Goal: Register for event/course: Sign up to attend an event or enroll in a course

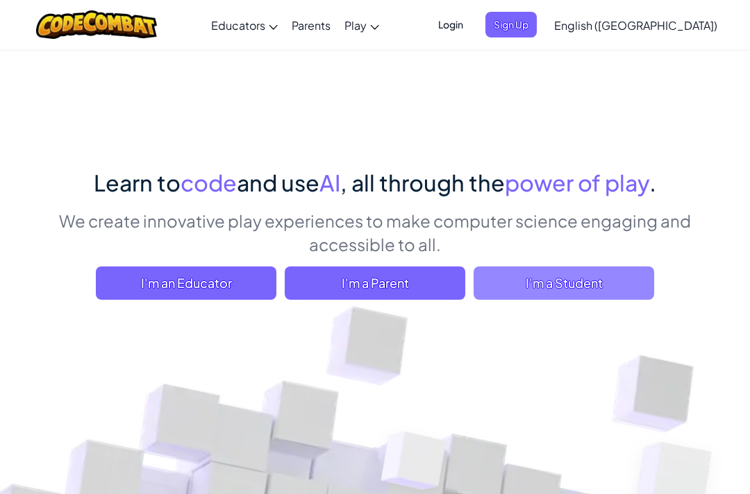
click at [510, 278] on span "I'm a Student" at bounding box center [564, 283] width 181 height 33
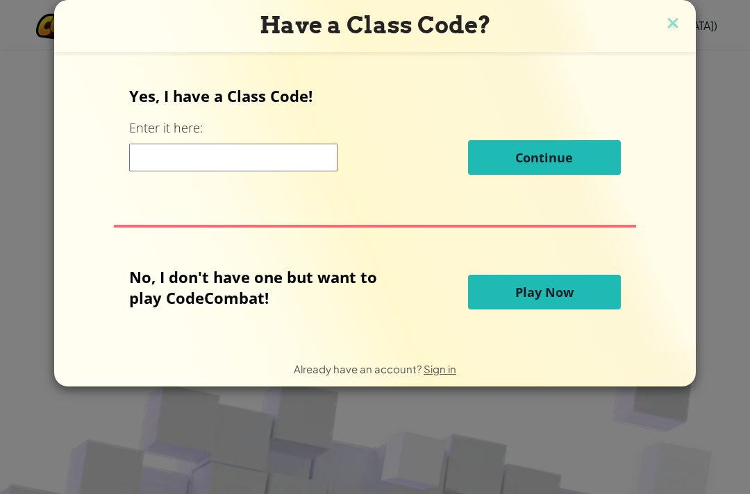
click at [232, 172] on input at bounding box center [233, 158] width 208 height 28
type input "Bus same last"
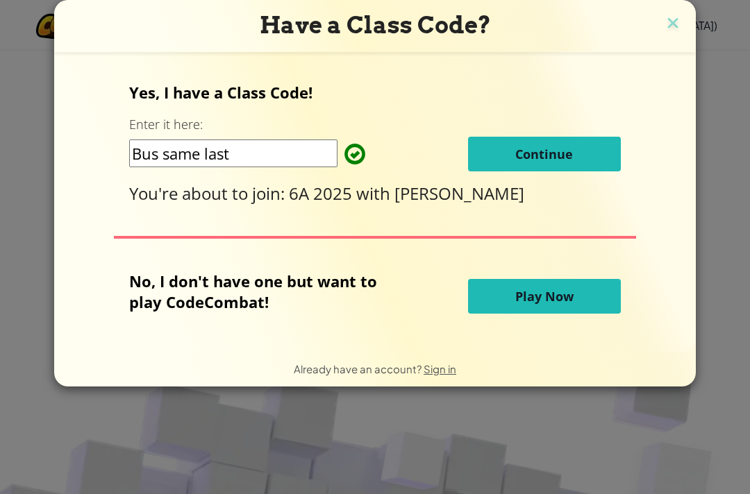
click at [559, 163] on span "Continue" at bounding box center [544, 154] width 58 height 17
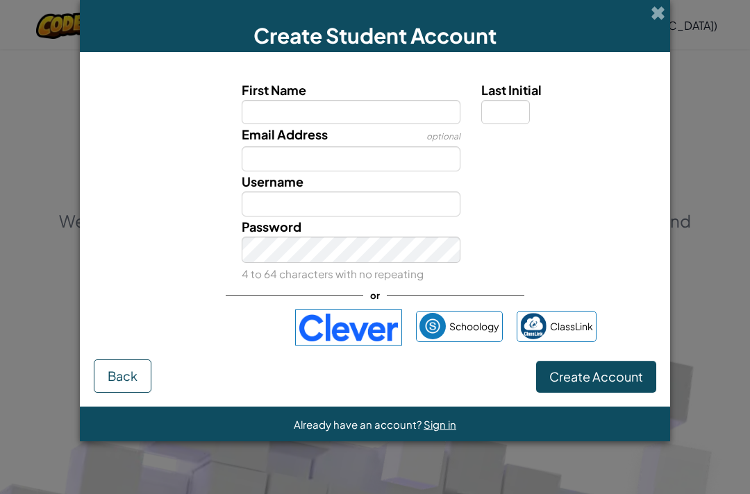
click at [668, 17] on div "Create Student Account" at bounding box center [375, 26] width 590 height 52
click at [658, 14] on span at bounding box center [658, 13] width 15 height 15
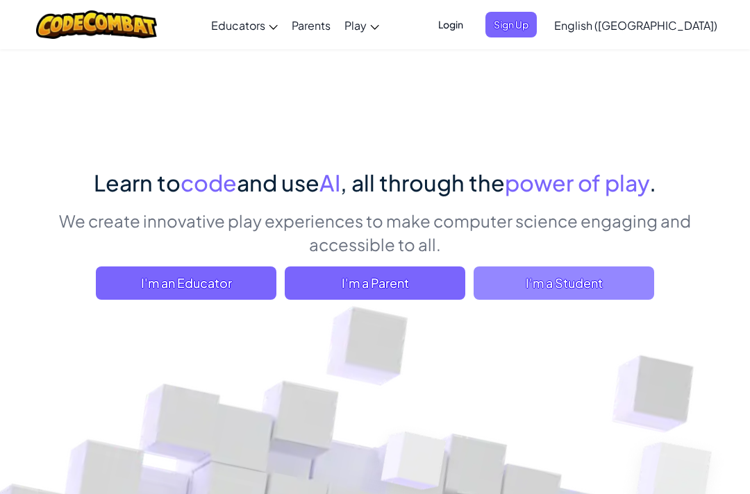
click at [592, 288] on span "I'm a Student" at bounding box center [564, 283] width 181 height 33
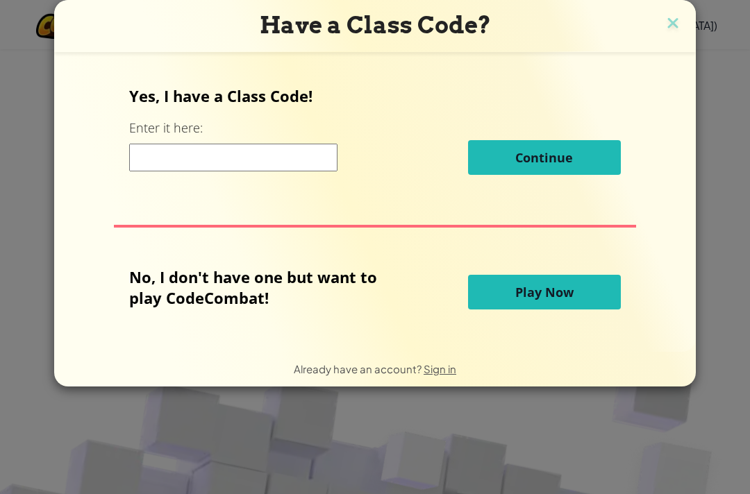
click at [272, 154] on input at bounding box center [233, 158] width 208 height 28
drag, startPoint x: 344, startPoint y: 494, endPoint x: 382, endPoint y: 494, distance: 38.2
click at [381, 494] on div "Have a Class Code? Yes, I have a Class Code! Enter it here: B Continue No, I do…" at bounding box center [375, 247] width 750 height 494
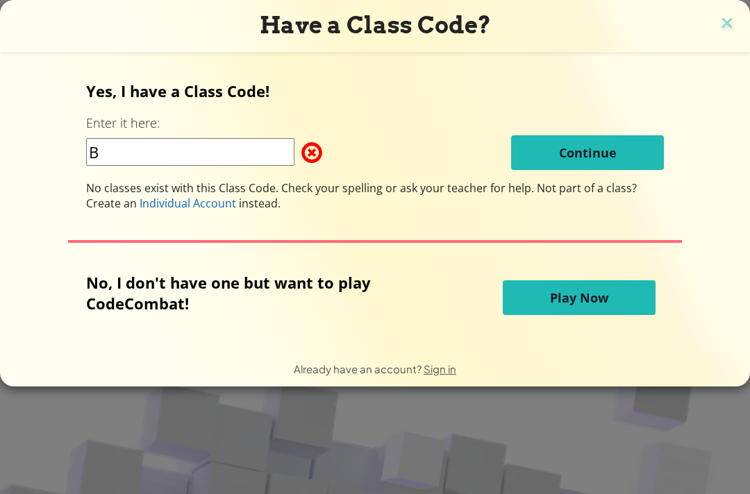
click at [255, 135] on div "Yes, I have a Class Code! Enter it here: B Continue No classes exist with this …" at bounding box center [375, 146] width 578 height 131
click at [237, 143] on input "B" at bounding box center [190, 152] width 208 height 28
type input "Bussamelast"
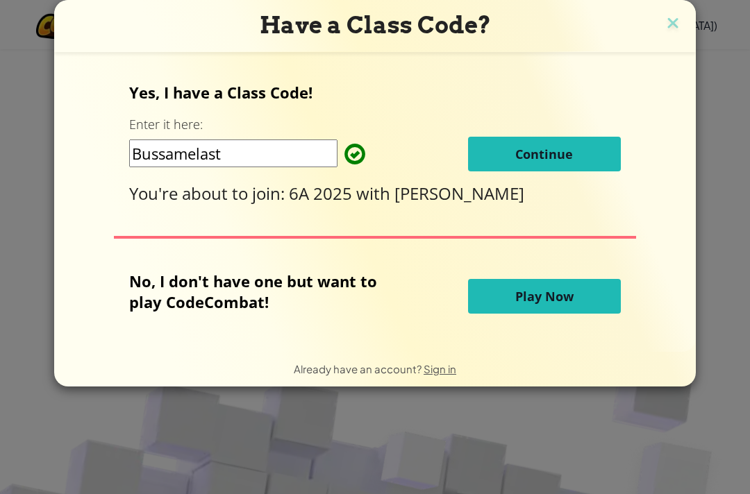
click at [567, 163] on span "Continue" at bounding box center [544, 154] width 58 height 17
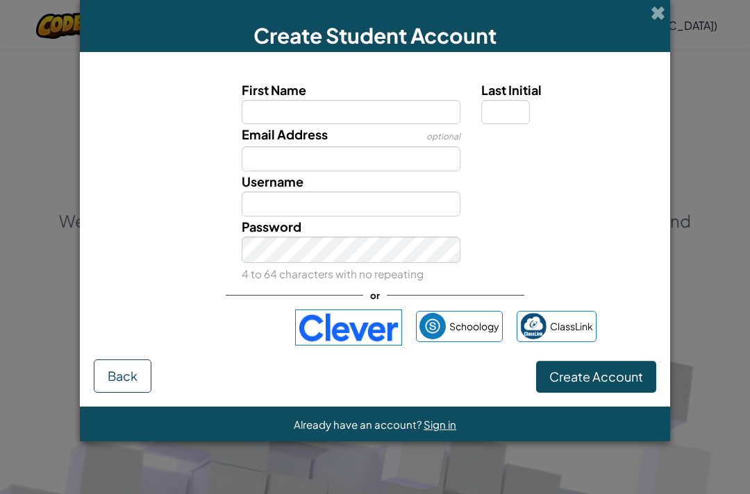
click at [353, 100] on label "First Name" at bounding box center [351, 90] width 219 height 20
click at [353, 100] on input "First Name" at bounding box center [351, 112] width 219 height 25
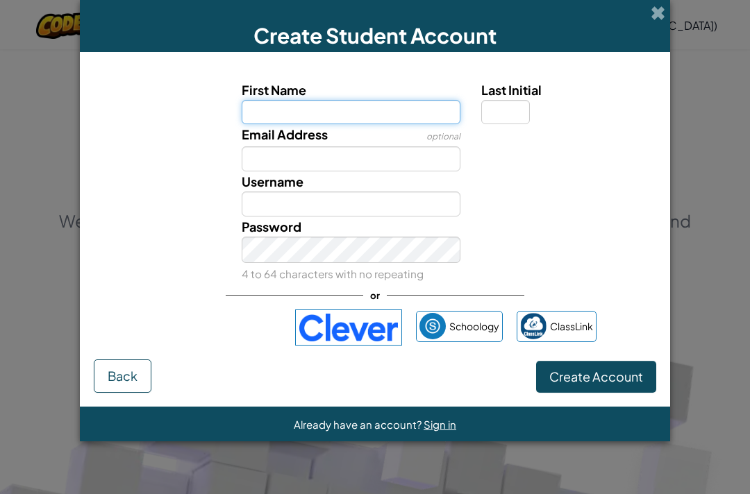
click at [398, 123] on input "First Name" at bounding box center [351, 112] width 219 height 25
type input "Liam"
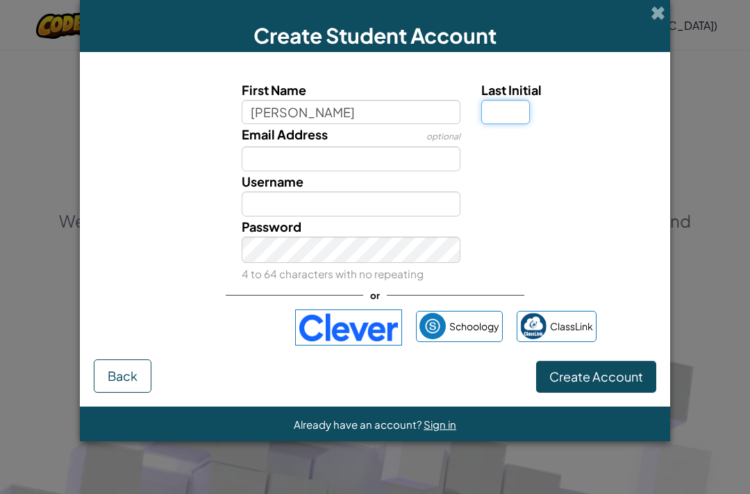
click at [508, 111] on input "Last Initial" at bounding box center [505, 112] width 49 height 25
type input "Liam"
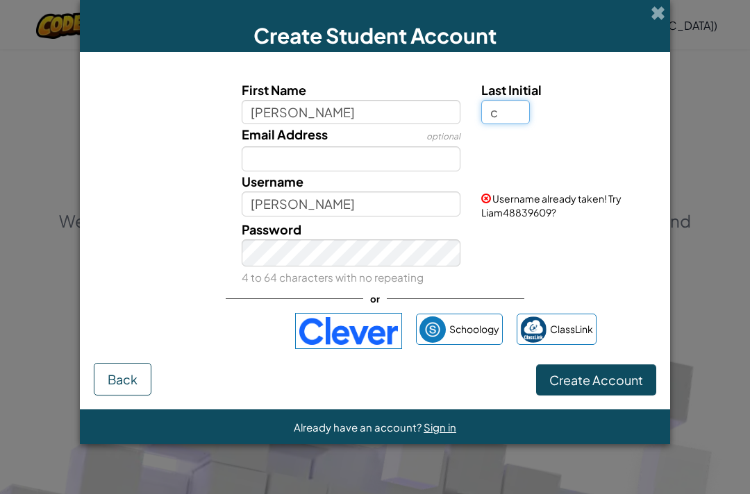
type input "c"
click at [308, 217] on input "Liam" at bounding box center [351, 204] width 219 height 25
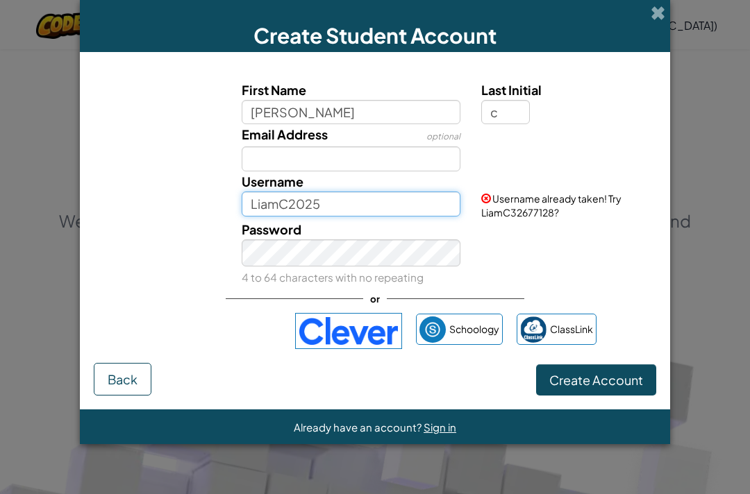
type input "LiamC2025"
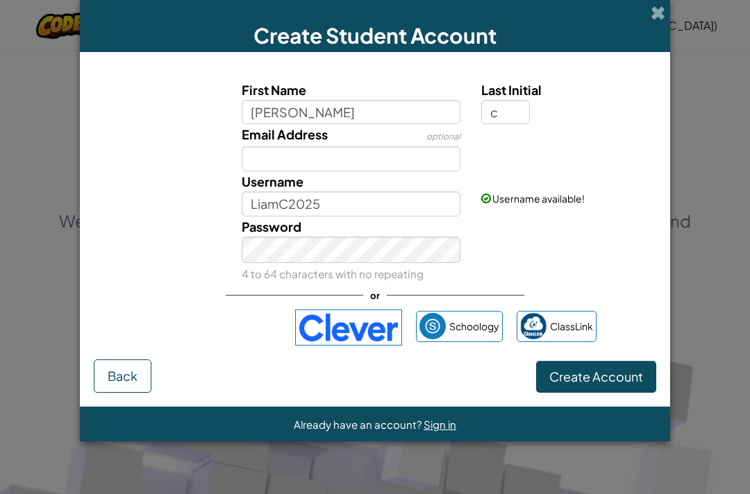
click at [378, 233] on div "Password 4 to 64 characters with no repeating" at bounding box center [351, 251] width 240 height 68
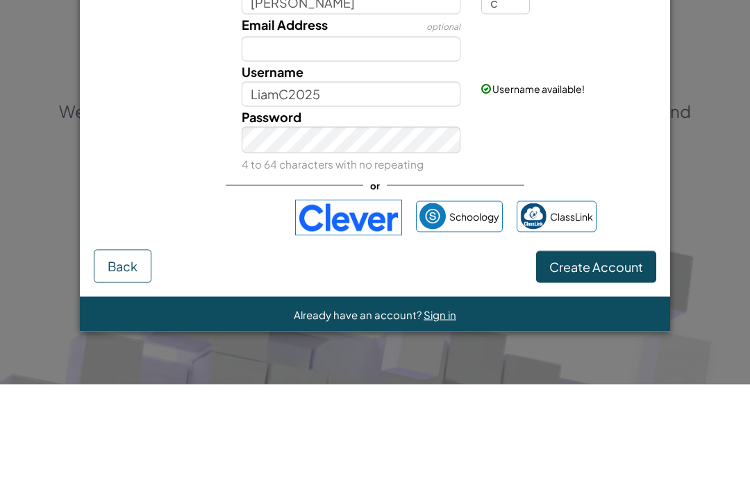
click at [609, 369] on span "Create Account" at bounding box center [596, 377] width 94 height 16
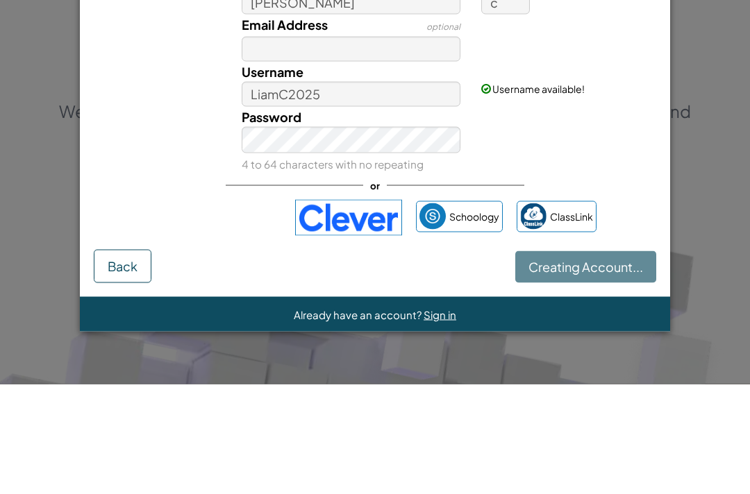
scroll to position [110, 0]
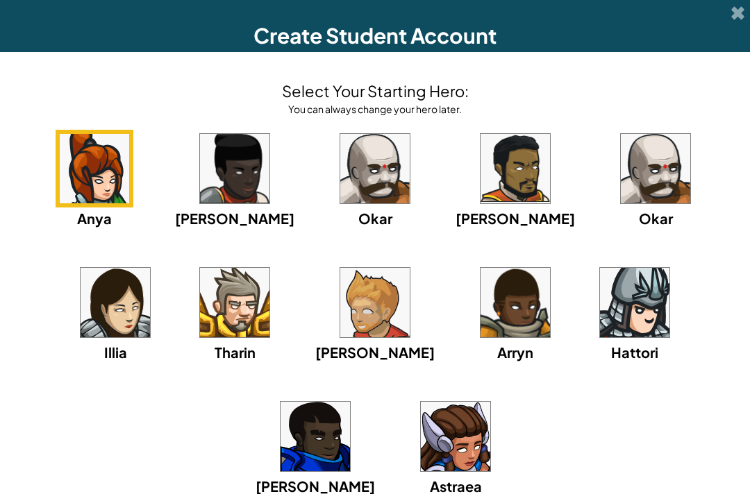
click at [621, 174] on img at bounding box center [655, 168] width 69 height 69
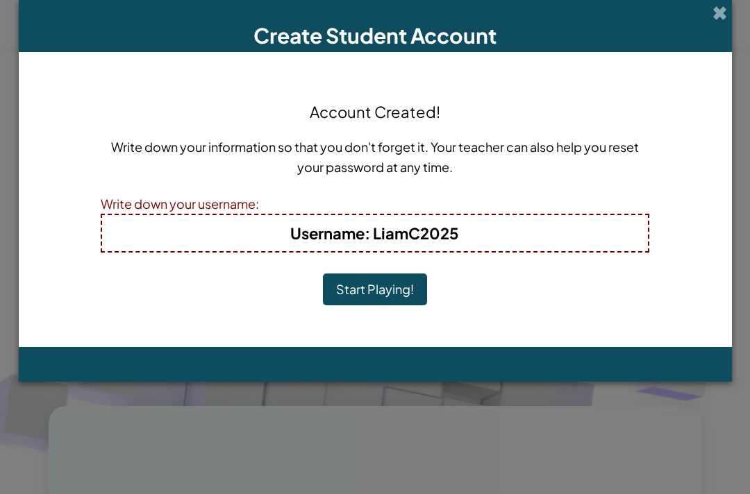
click at [468, 208] on div "Write down your username:" at bounding box center [375, 204] width 549 height 20
click at [476, 230] on h4 "Username : LiamC2025" at bounding box center [375, 233] width 518 height 22
click at [461, 256] on div "Account Created! Write down your information so that you don't forget it. Your …" at bounding box center [375, 199] width 549 height 267
click at [447, 258] on div "Account Created! Write down your information so that you don't forget it. Your …" at bounding box center [375, 199] width 549 height 267
click at [433, 267] on div "Account Created! Write down your information so that you don't forget it. Your …" at bounding box center [375, 199] width 549 height 267
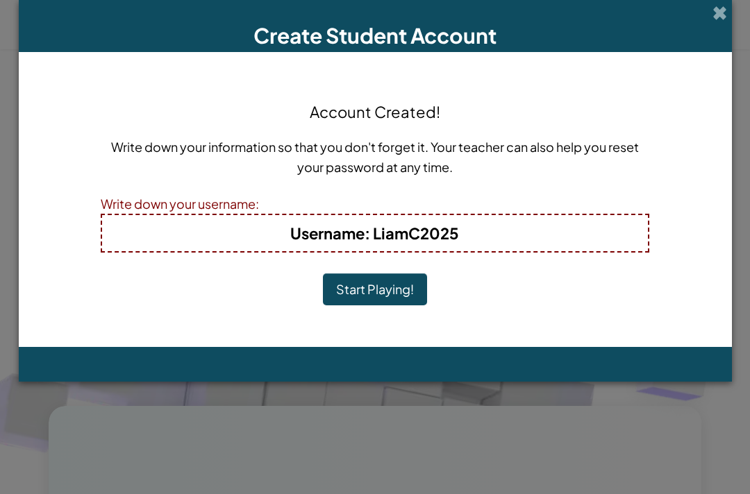
click at [456, 242] on b "Username : LiamC2025" at bounding box center [374, 233] width 169 height 19
click at [382, 306] on button "Start Playing!" at bounding box center [375, 290] width 104 height 32
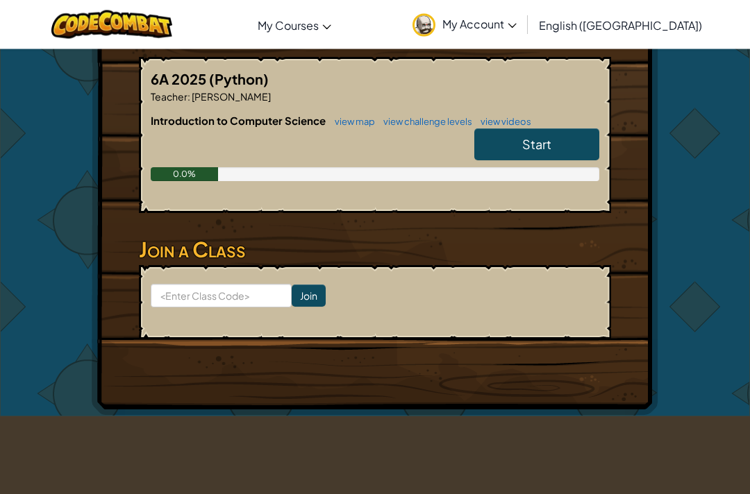
scroll to position [256, 0]
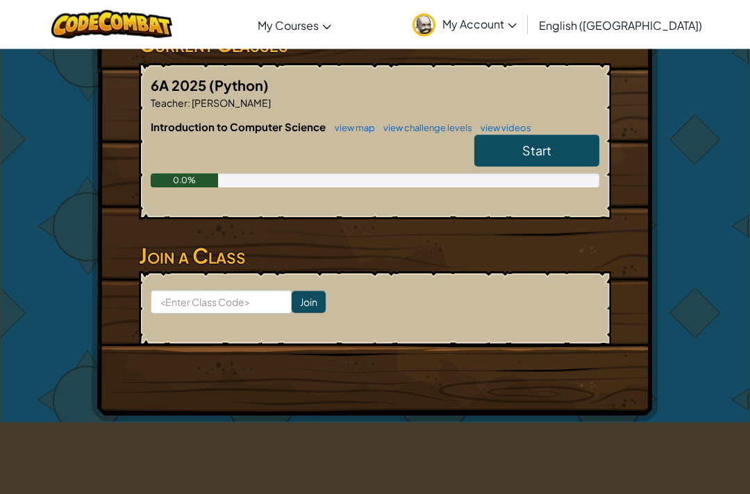
click at [556, 170] on div "Start" at bounding box center [529, 154] width 139 height 39
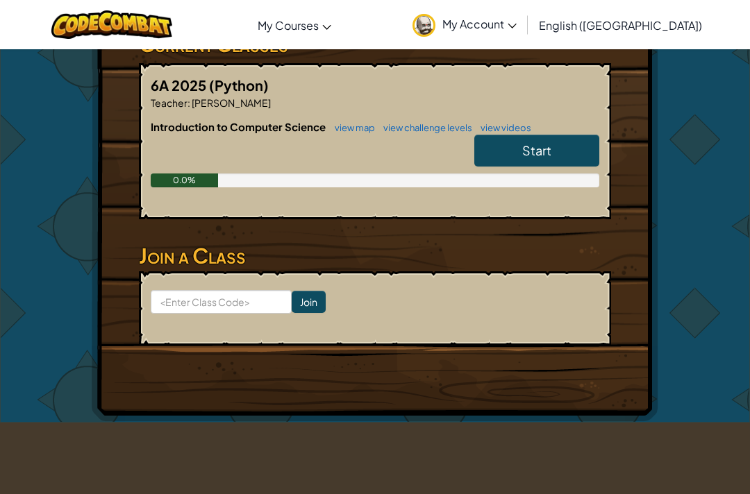
click at [537, 150] on span "Start" at bounding box center [536, 150] width 29 height 16
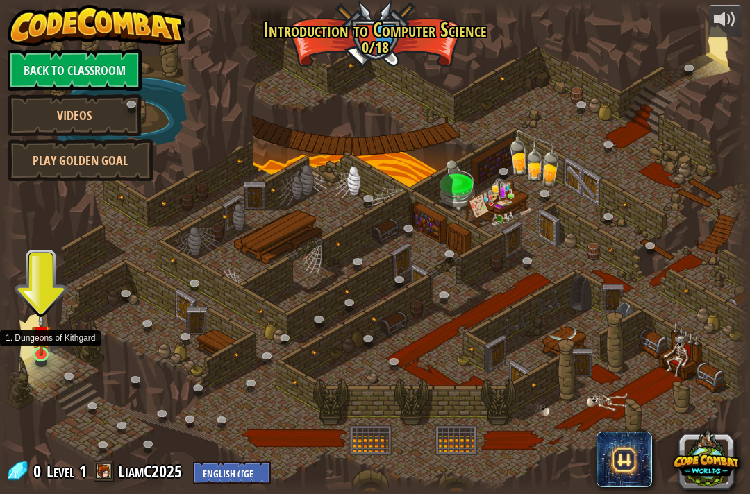
click at [42, 342] on img at bounding box center [41, 335] width 19 height 42
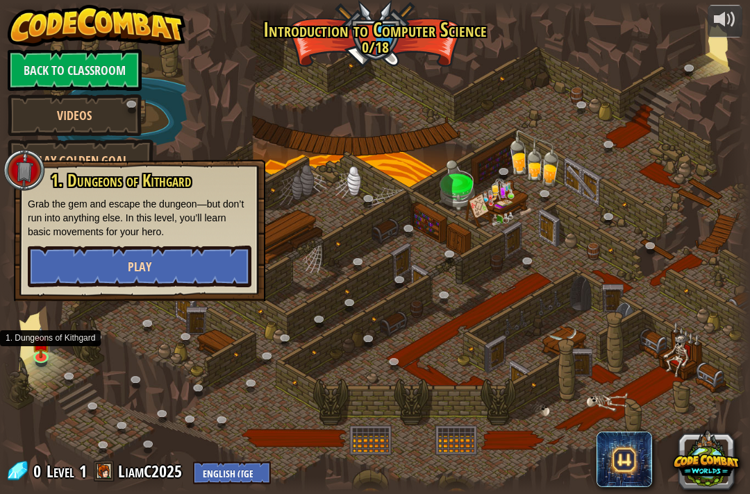
click at [56, 262] on button "Play" at bounding box center [140, 267] width 224 height 42
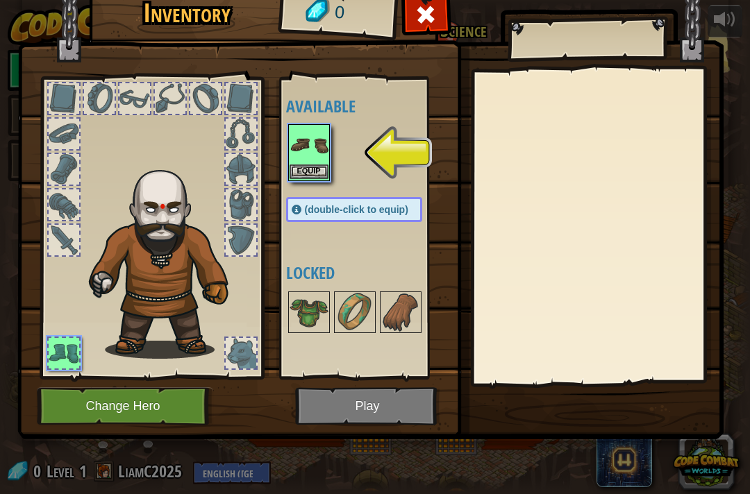
click at [316, 174] on button "Equip" at bounding box center [309, 172] width 39 height 15
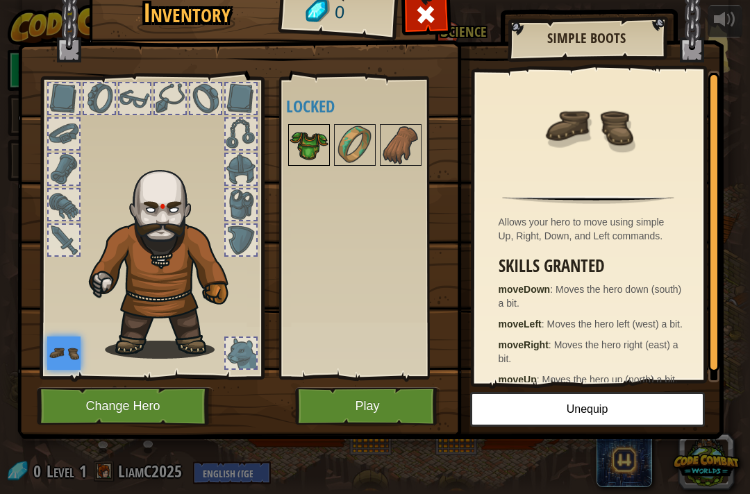
click at [294, 147] on img at bounding box center [309, 145] width 39 height 39
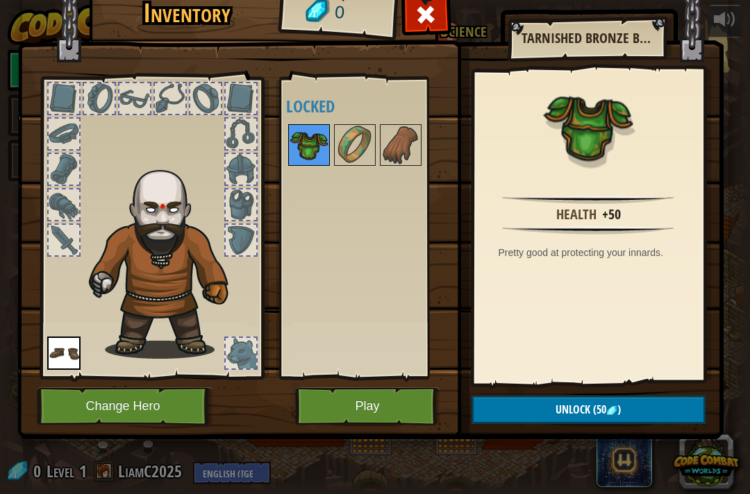
click at [311, 129] on img at bounding box center [309, 145] width 39 height 39
click at [406, 406] on button "Play" at bounding box center [367, 407] width 145 height 38
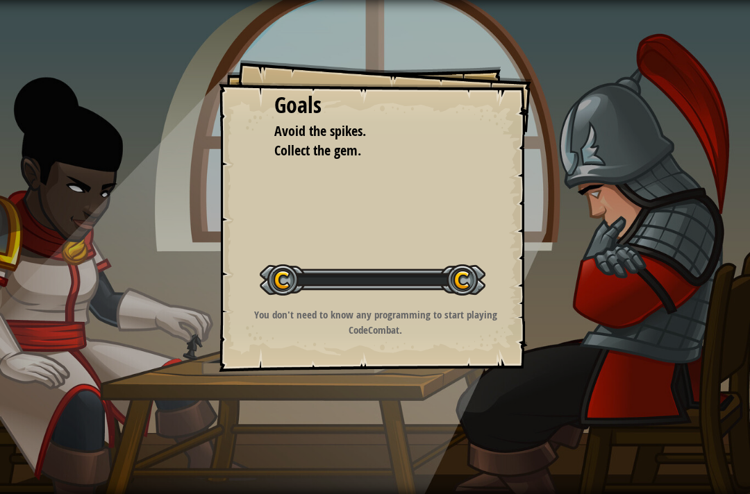
click at [388, 408] on div "Goals Avoid the spikes. Collect the gem. Start Level Error loading from server.…" at bounding box center [375, 247] width 750 height 494
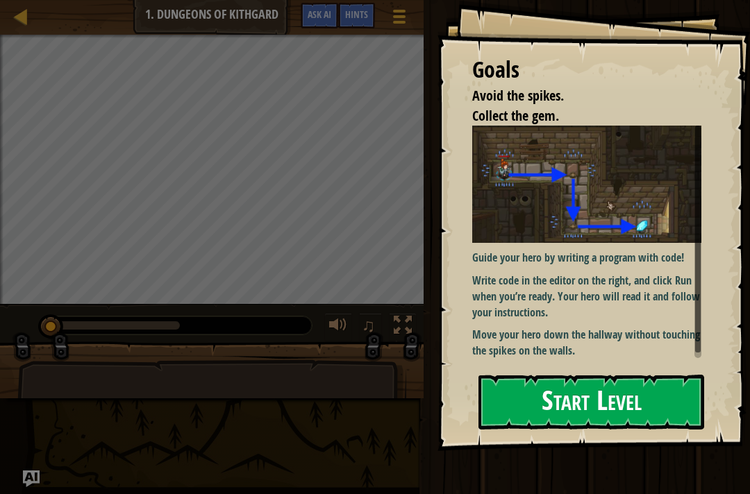
click at [594, 397] on button "Start Level" at bounding box center [592, 402] width 226 height 55
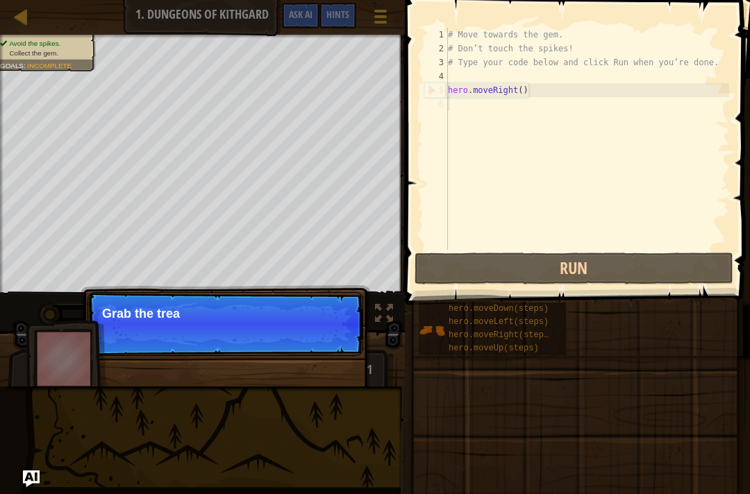
click at [626, 376] on span at bounding box center [575, 493] width 335 height 411
click at [640, 408] on span at bounding box center [575, 493] width 335 height 411
click at [335, 330] on button "Continue" at bounding box center [323, 333] width 58 height 18
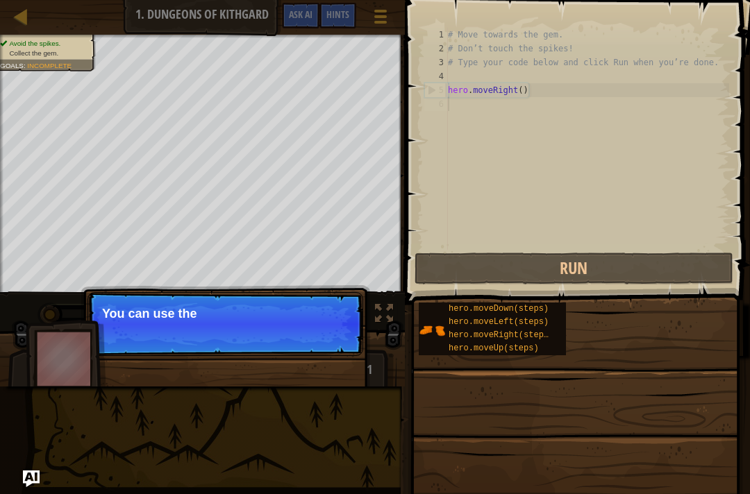
scroll to position [7, 0]
click at [331, 329] on p "Skip (esc) Continue You can use the" at bounding box center [226, 324] width 276 height 64
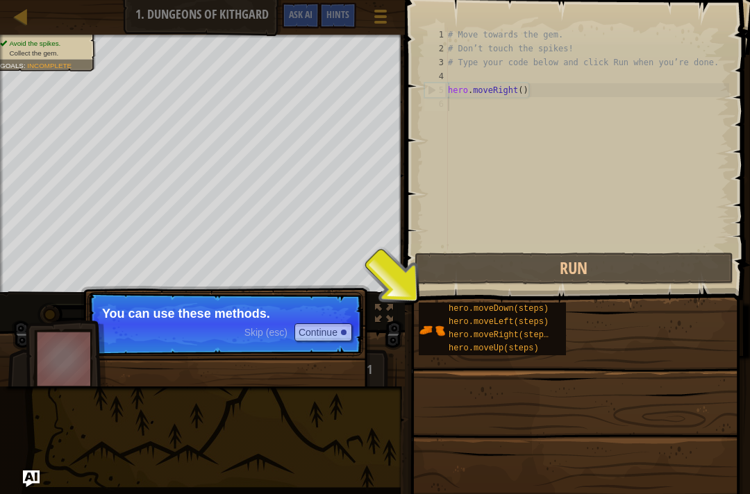
click at [303, 349] on p "Skip (esc) Continue You can use these methods." at bounding box center [226, 324] width 276 height 64
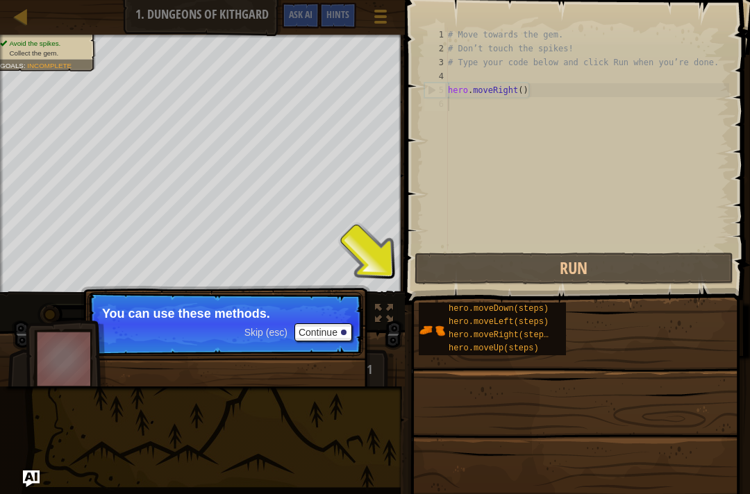
click at [270, 338] on span "Skip (esc)" at bounding box center [265, 332] width 43 height 11
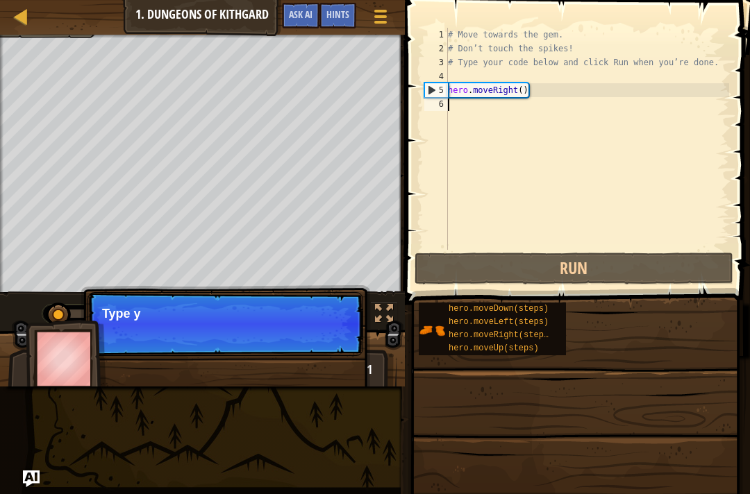
click at [166, 380] on div "Skip (esc) Continue Type y" at bounding box center [226, 395] width 290 height 206
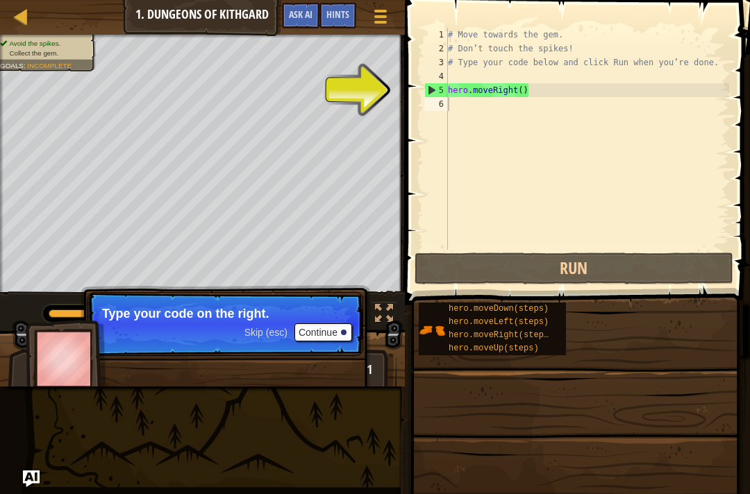
click at [326, 341] on button "Continue" at bounding box center [323, 333] width 58 height 18
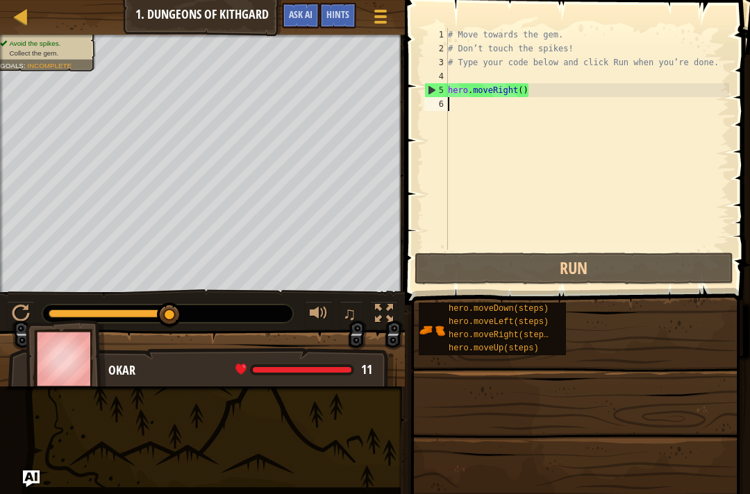
click at [331, 425] on button "Continue" at bounding box center [323, 434] width 58 height 18
click at [321, 329] on button at bounding box center [319, 315] width 28 height 28
click at [328, 322] on div at bounding box center [319, 314] width 18 height 18
click at [319, 354] on div "Okar 11 x: 18 y: 18 No target" at bounding box center [202, 405] width 389 height 115
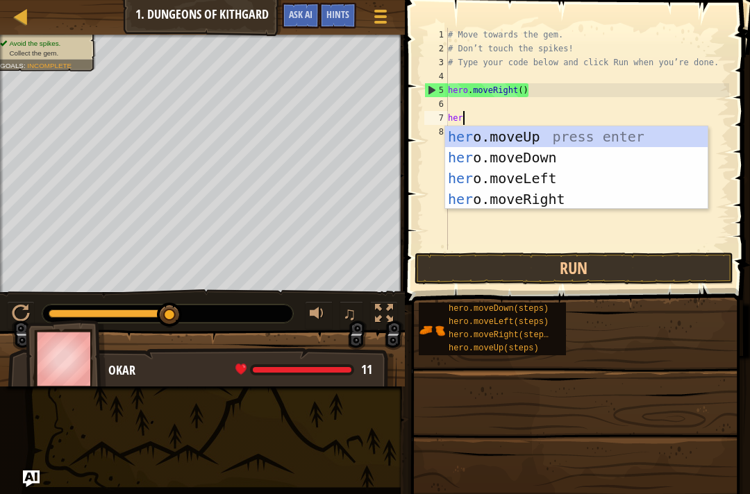
scroll to position [7, 1]
click at [658, 263] on button "Run" at bounding box center [574, 269] width 319 height 32
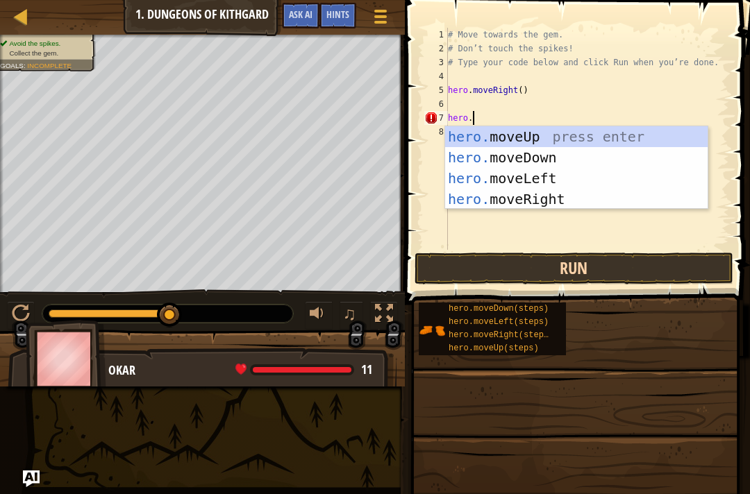
type textarea "hero.m"
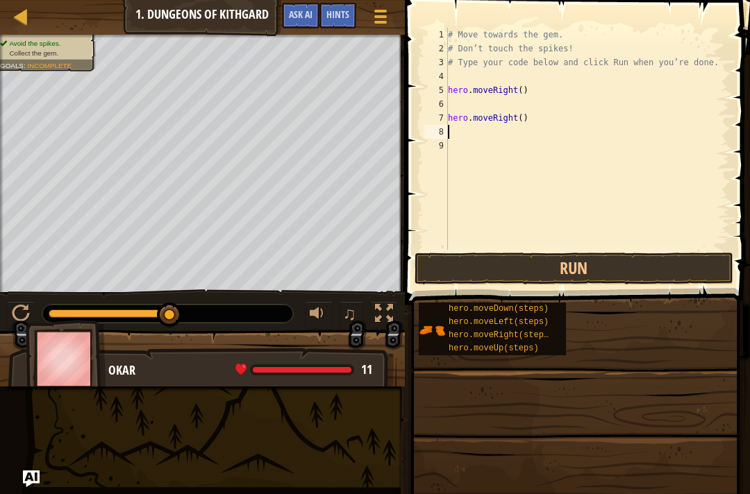
scroll to position [7, 0]
click at [609, 258] on button "Run" at bounding box center [574, 269] width 319 height 32
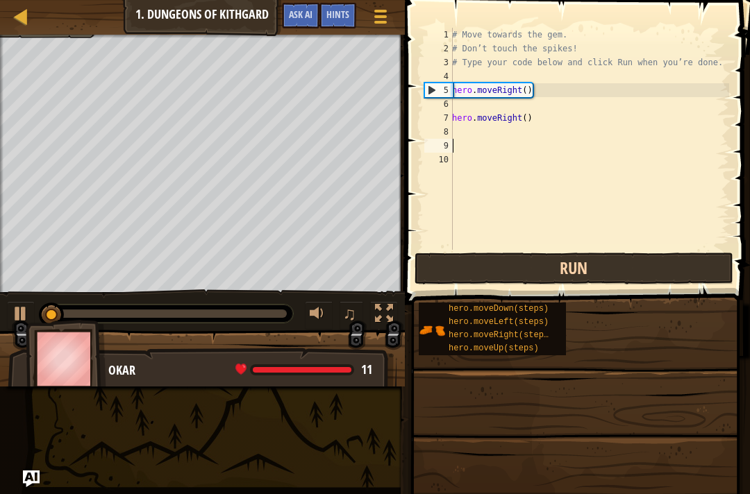
click at [602, 256] on button "Run" at bounding box center [574, 269] width 319 height 32
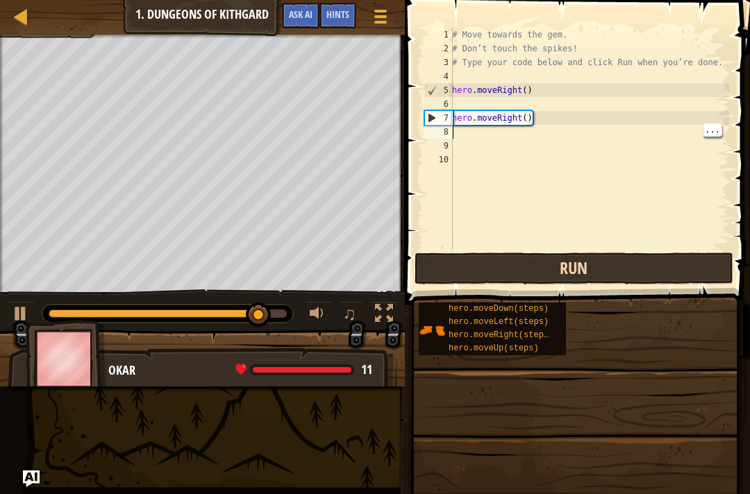
click at [629, 267] on button "Run" at bounding box center [574, 269] width 319 height 32
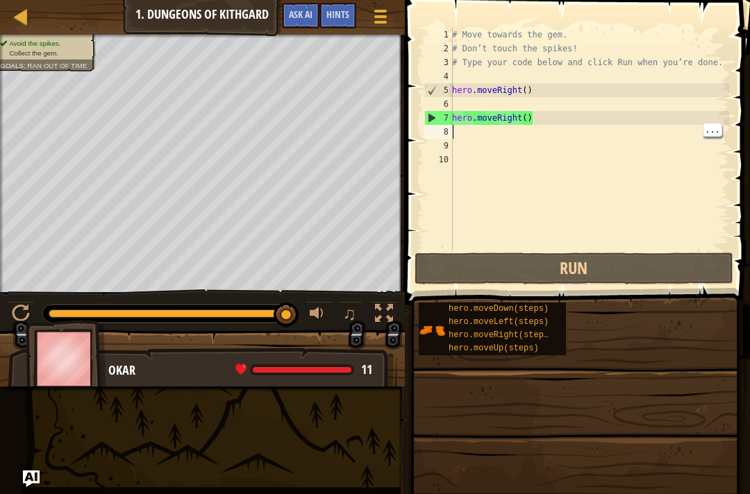
type textarea "hero.moveRight()"
click at [613, 114] on div "# Move towards the gem. # Don’t touch the spikes! # Type your code below and cl…" at bounding box center [589, 153] width 280 height 250
click at [576, 168] on div "# Move towards the gem. # Don’t touch the spikes! # Type your code below and cl…" at bounding box center [589, 153] width 280 height 250
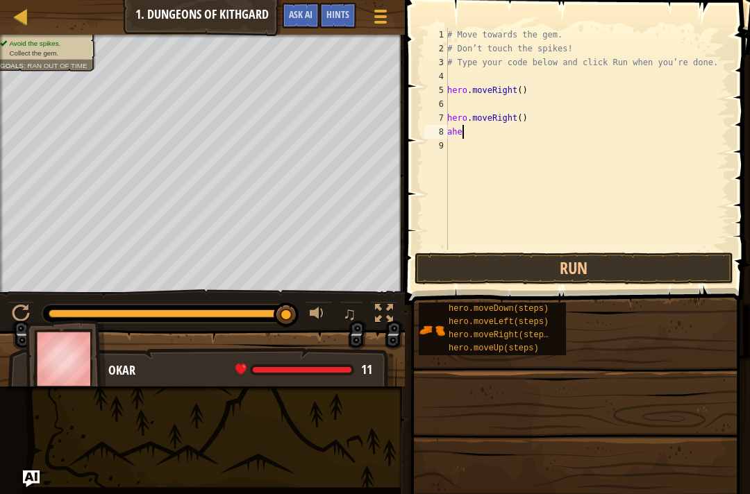
type textarea "a"
type textarea "hero.moveRight()"
click at [512, 117] on div "# Move towards the gem. # Don’t touch the spikes! # Type your code below and cl…" at bounding box center [586, 153] width 285 height 250
type textarea "hero"
click at [526, 272] on button "Run" at bounding box center [574, 269] width 319 height 32
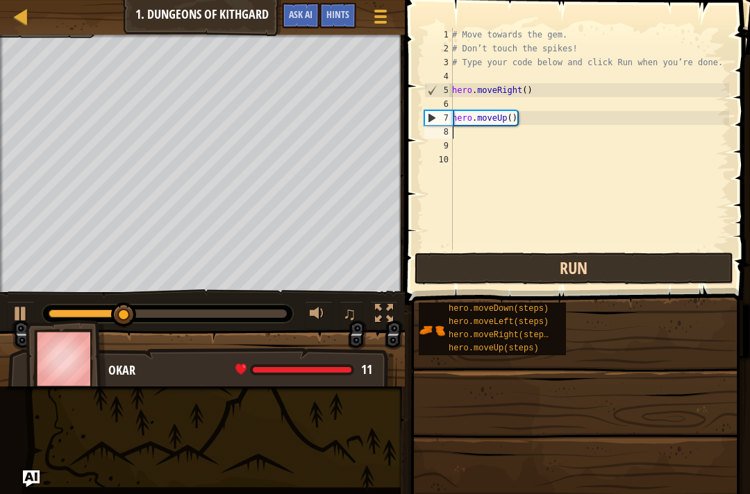
click at [633, 263] on button "Run" at bounding box center [574, 269] width 319 height 32
click at [591, 256] on button "Run" at bounding box center [574, 269] width 319 height 32
click at [551, 267] on button "Run" at bounding box center [574, 269] width 319 height 32
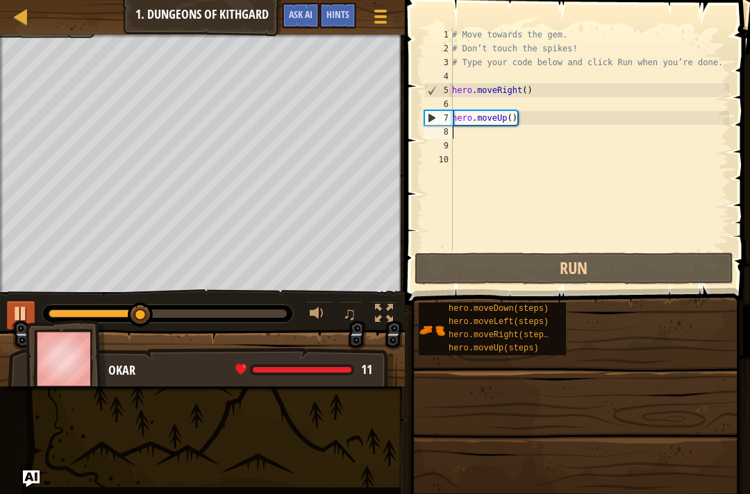
click at [14, 325] on button at bounding box center [21, 315] width 28 height 28
click at [427, 115] on div "7" at bounding box center [439, 118] width 28 height 14
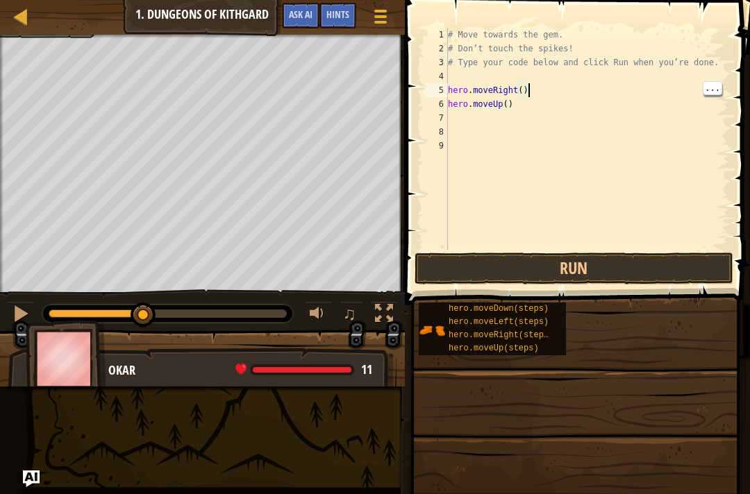
type textarea "hero.moveUp()"
click at [533, 106] on div "# Move towards the gem. # Don’t touch the spikes! # Type your code below and cl…" at bounding box center [587, 153] width 284 height 250
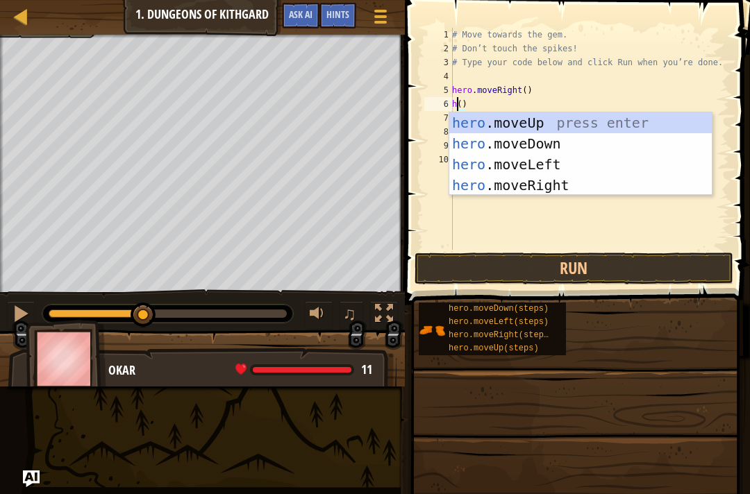
type textarea "her()"
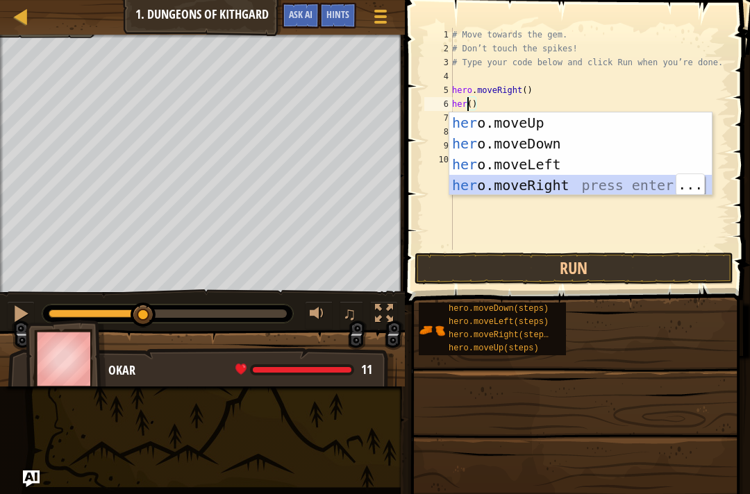
click at [558, 184] on div "her o.moveUp press enter her o.moveDown press enter her o.moveLeft press enter …" at bounding box center [580, 175] width 263 height 125
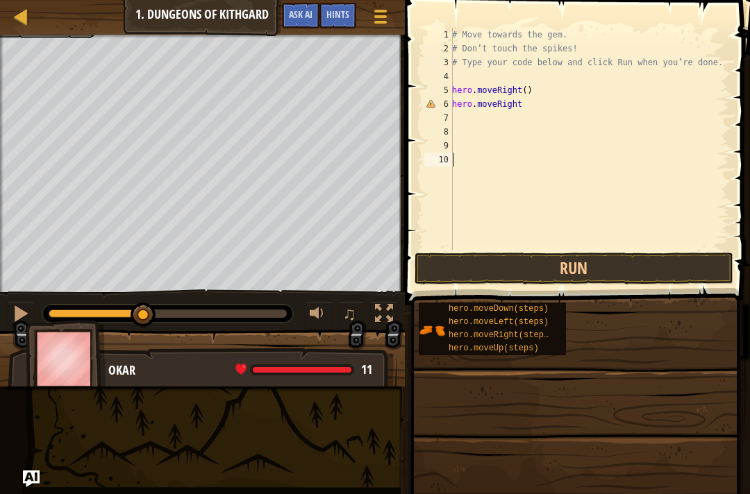
scroll to position [7, 0]
click at [597, 260] on button "Run" at bounding box center [574, 269] width 319 height 32
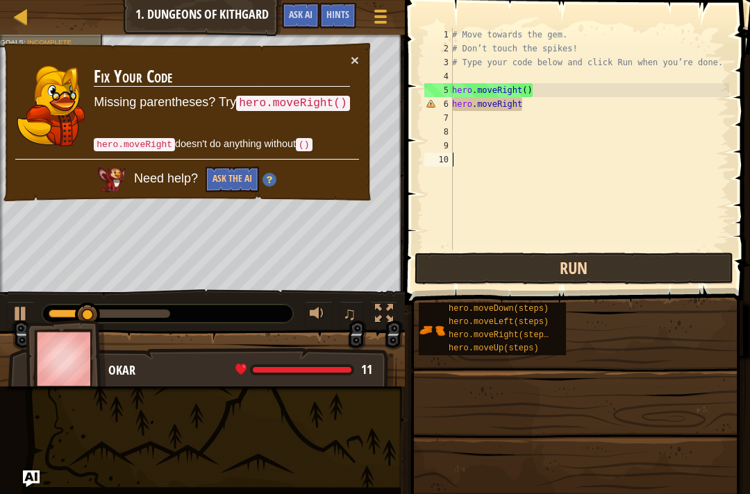
click at [611, 260] on button "Run" at bounding box center [574, 269] width 319 height 32
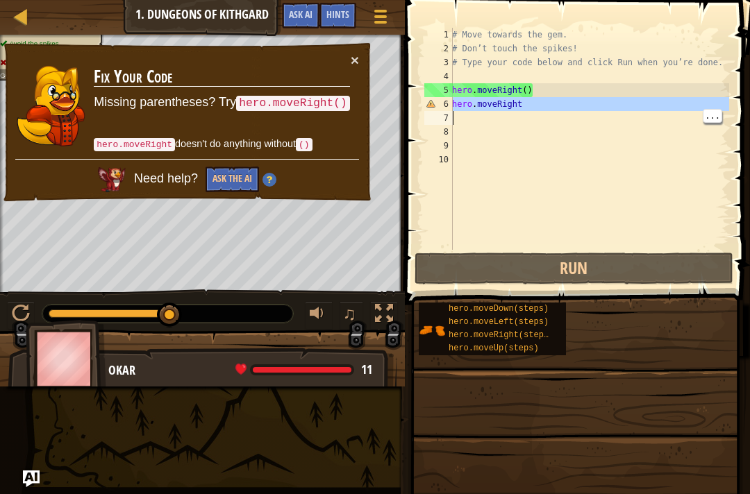
click at [533, 104] on div "# Move towards the gem. # Don’t touch the spikes! # Type your code below and cl…" at bounding box center [589, 153] width 280 height 250
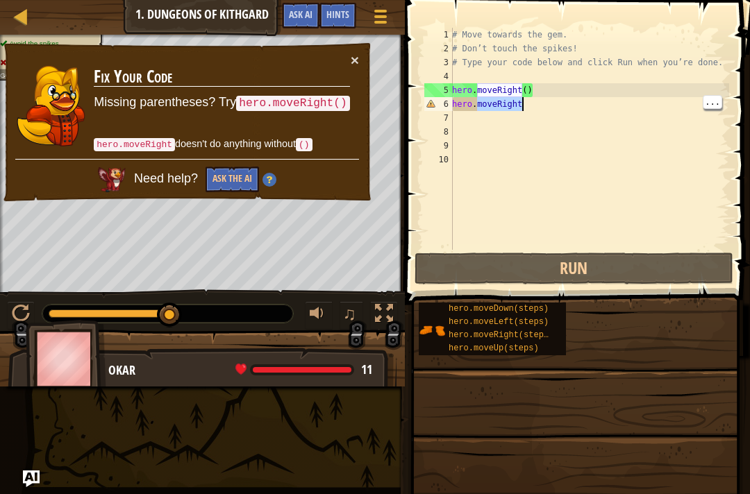
paste textarea "# Don’t touch the spikes!"
type textarea "# Don’t touch the spikes!"
click at [556, 113] on div "# Move towards the gem. # Don’t touch the spikes! # Type your code below and cl…" at bounding box center [589, 153] width 280 height 250
click at [580, 109] on div "# Move towards the gem. # Don’t touch the spikes! # Type your code below and cl…" at bounding box center [589, 153] width 280 height 250
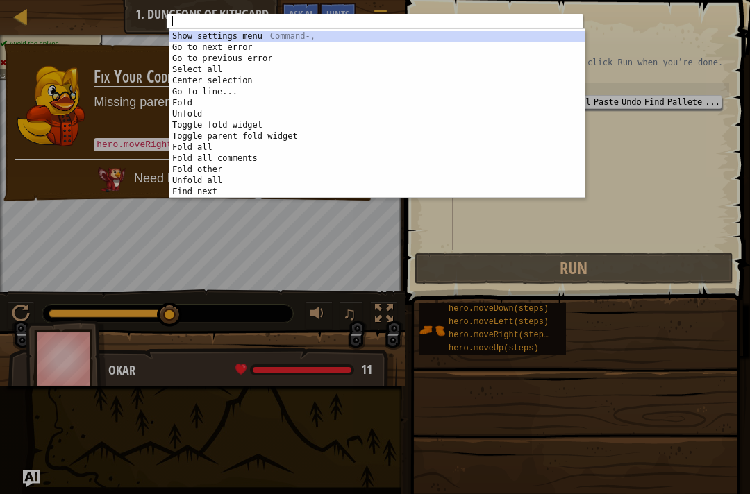
click at [635, 103] on div "ההההההההההההההההההההההההההההההההההההההההההההההההההההההההההההההההההההההההההההההה…" at bounding box center [375, 247] width 750 height 494
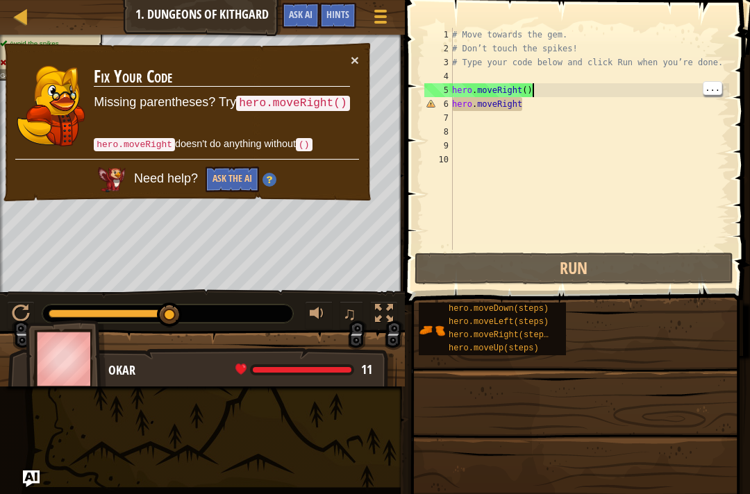
type textarea "hero.moveRight"
click at [634, 146] on div "# Move towards the gem. # Don’t touch the spikes! # Type your code below and cl…" at bounding box center [589, 153] width 280 height 250
click at [500, 101] on div "# Move towards the gem. # Don’t touch the spikes! # Type your code below and cl…" at bounding box center [589, 153] width 280 height 250
click at [535, 106] on div "# Move towards the gem. # Don’t touch the spikes! # Type your code below and cl…" at bounding box center [589, 153] width 280 height 250
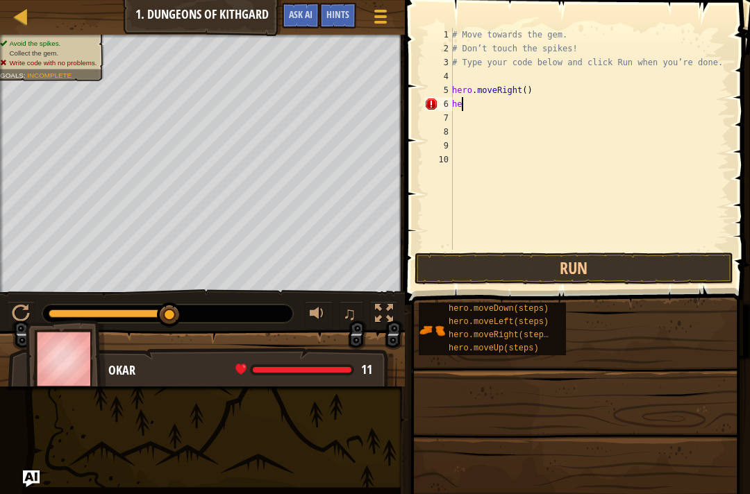
type textarea "h"
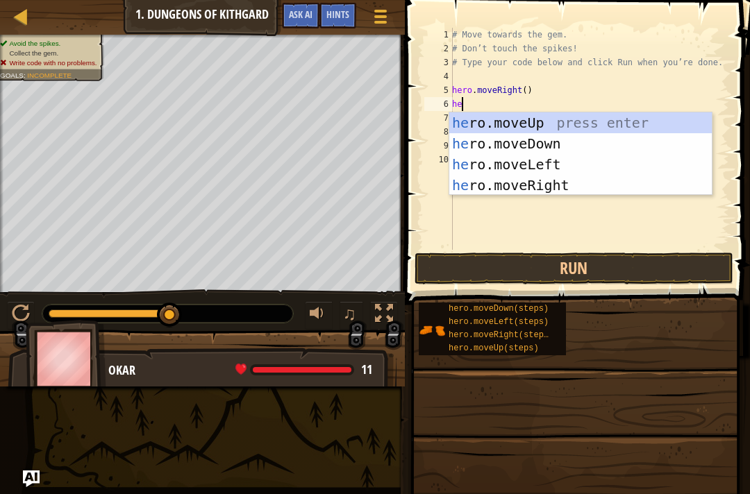
type textarea "hero"
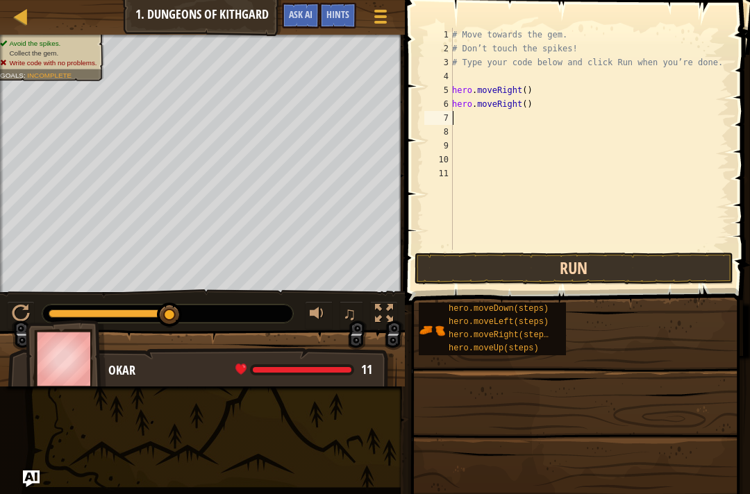
click at [606, 263] on button "Run" at bounding box center [574, 269] width 319 height 32
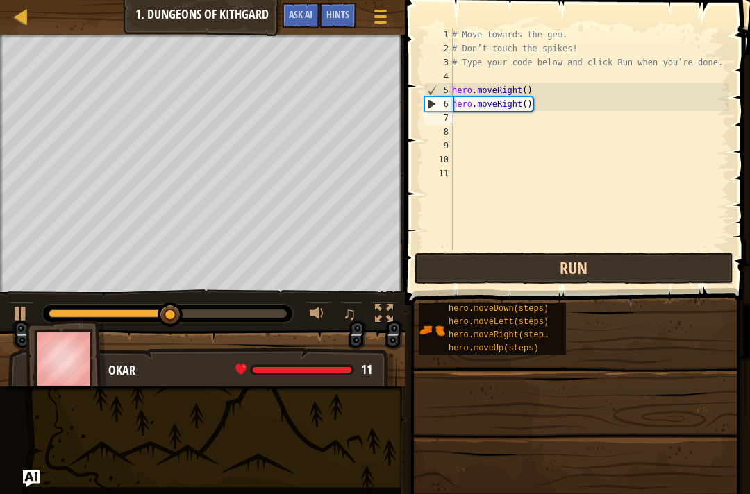
click at [615, 267] on button "Run" at bounding box center [574, 269] width 319 height 32
click at [633, 265] on button "Run" at bounding box center [574, 269] width 319 height 32
drag, startPoint x: 633, startPoint y: 265, endPoint x: 742, endPoint y: 487, distance: 247.2
click at [749, 0] on html "Map Introduction to Computer Science 1. Dungeons of Kithgard Game Menu Done Hin…" at bounding box center [375, 0] width 750 height 0
click at [742, 487] on span at bounding box center [575, 493] width 335 height 411
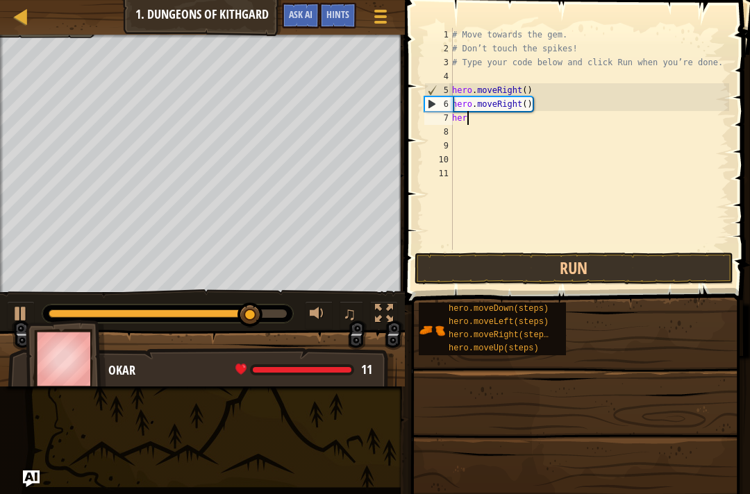
type textarea "hero"
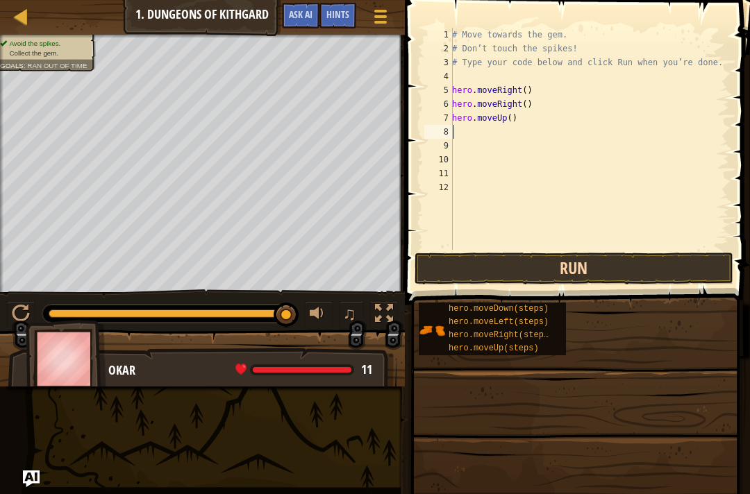
click at [624, 271] on button "Run" at bounding box center [574, 269] width 319 height 32
click at [9, 304] on button at bounding box center [21, 315] width 28 height 28
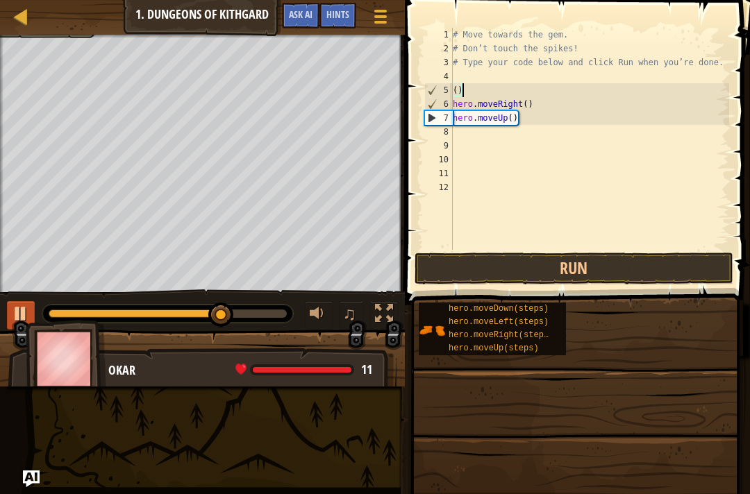
type textarea "("
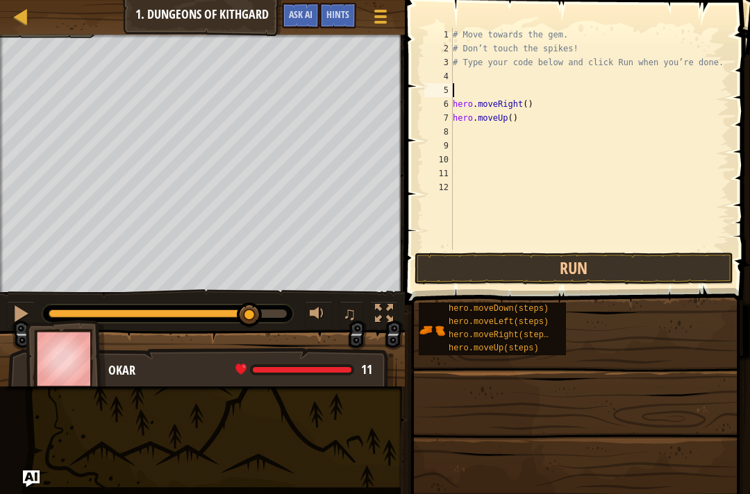
click at [4, 307] on div "♫" at bounding box center [202, 311] width 405 height 42
click at [7, 319] on button at bounding box center [21, 315] width 28 height 28
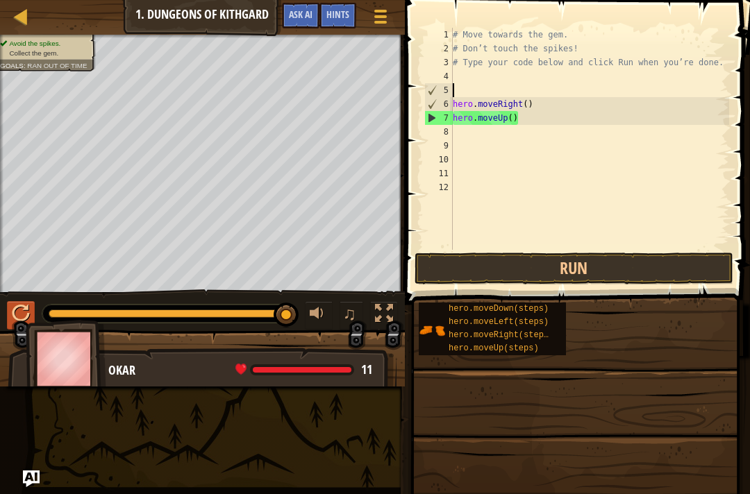
click at [8, 312] on button at bounding box center [21, 315] width 28 height 28
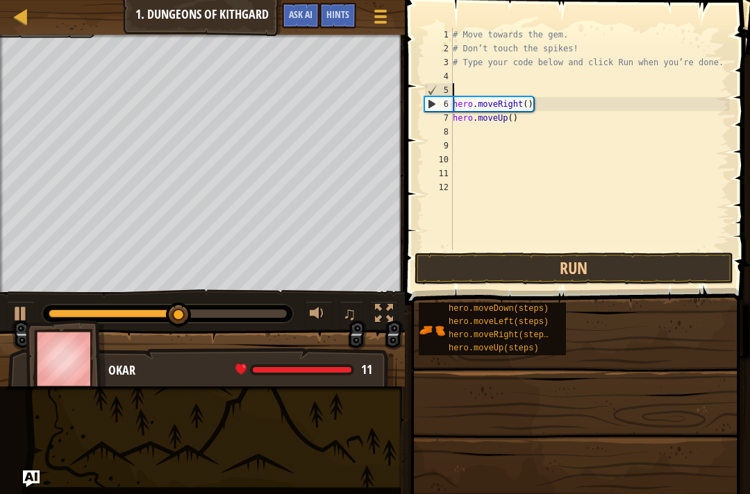
click at [433, 104] on div "6" at bounding box center [439, 104] width 28 height 14
type textarea "hero.moveRight()"
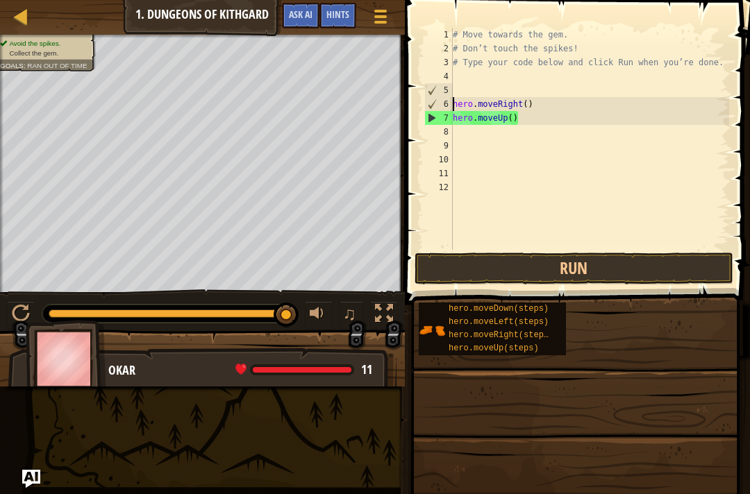
click at [31, 485] on img "Ask AI" at bounding box center [31, 479] width 18 height 18
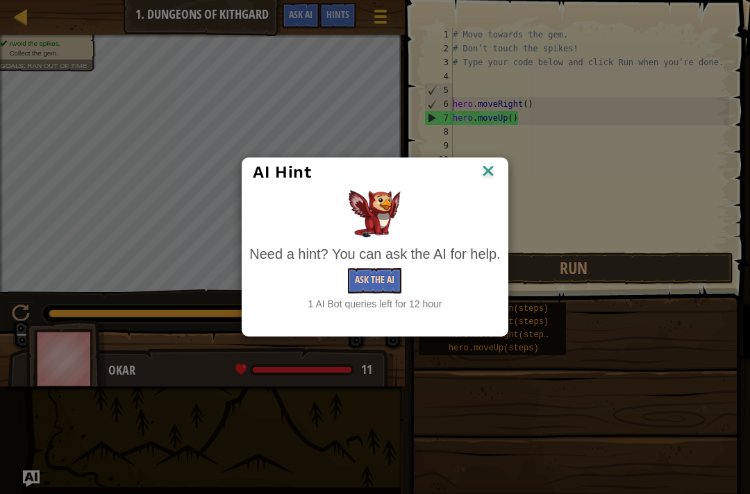
click at [401, 278] on button "Ask the AI" at bounding box center [374, 281] width 53 height 26
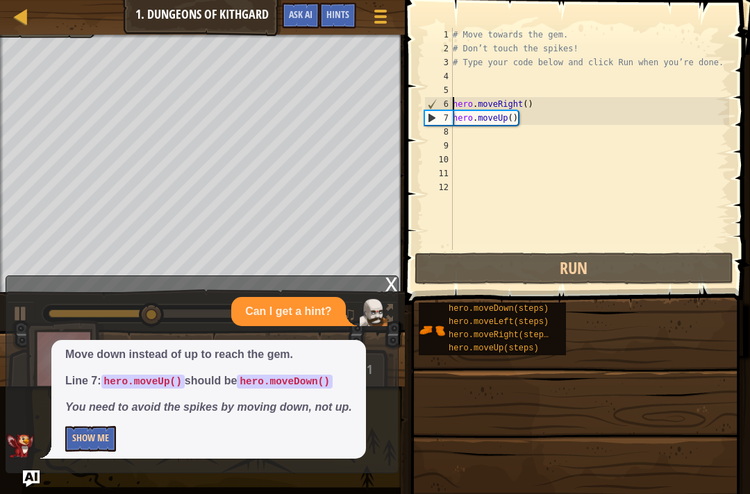
click at [101, 432] on button "Show Me" at bounding box center [90, 439] width 51 height 26
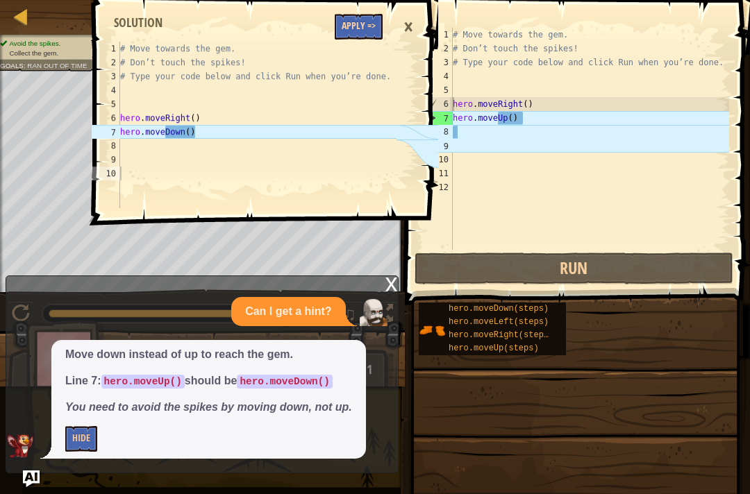
click at [341, 33] on button "Apply =>" at bounding box center [359, 27] width 48 height 26
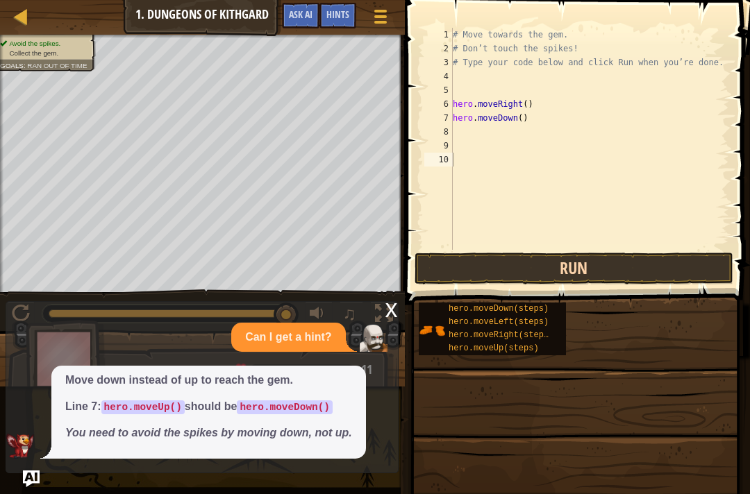
click at [584, 272] on button "Run" at bounding box center [574, 269] width 319 height 32
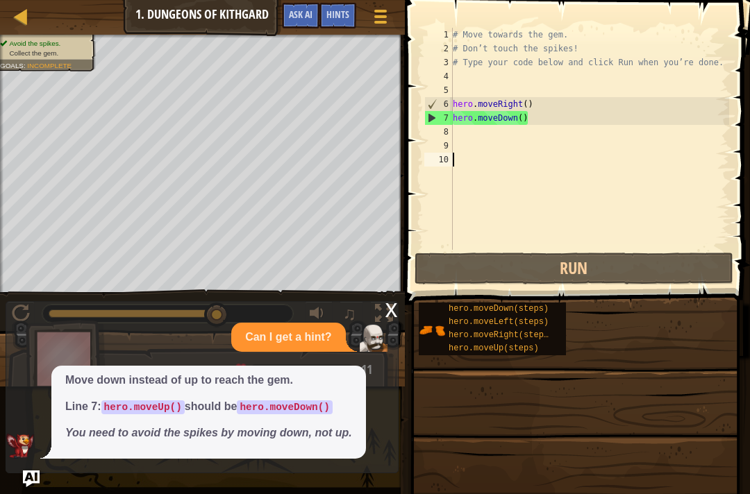
click at [311, 361] on div "Can I get a hint? Move down instead of up to reach the gem. Line 7: hero.moveUp…" at bounding box center [198, 391] width 385 height 136
click at [34, 472] on img "Ask AI" at bounding box center [31, 479] width 18 height 18
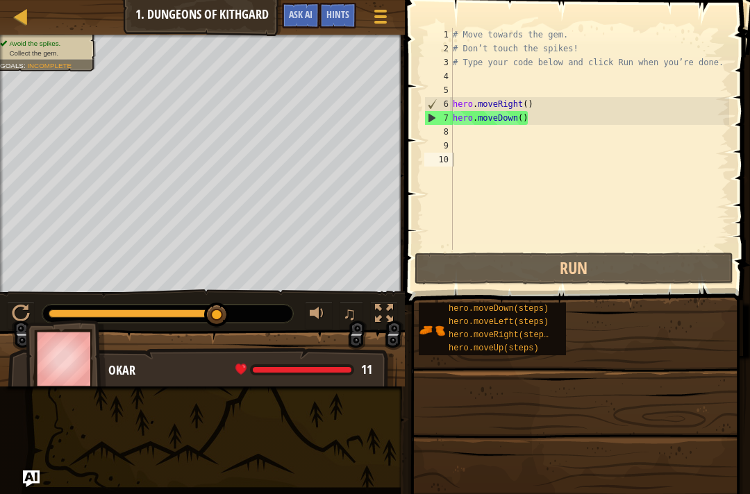
click at [37, 467] on div "Map Introduction to Computer Science 1. Dungeons of Kithgard Game Menu Done Hin…" at bounding box center [375, 247] width 750 height 494
click at [33, 485] on img "Ask AI" at bounding box center [31, 479] width 18 height 18
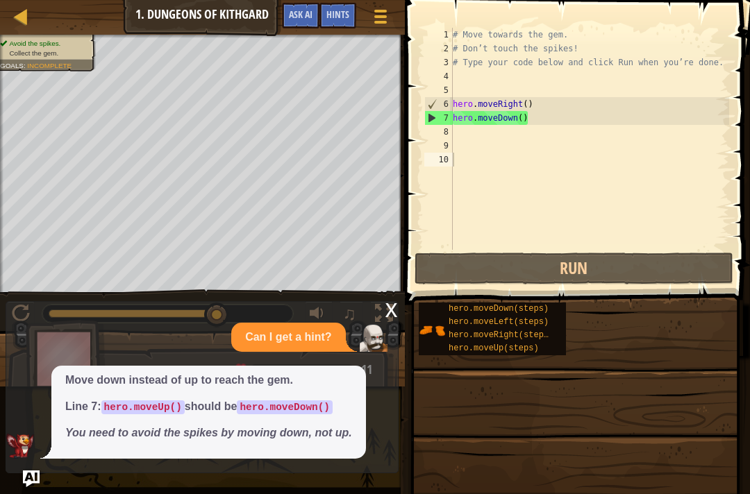
click at [278, 412] on code "hero.moveDown()" at bounding box center [285, 408] width 96 height 14
click at [389, 307] on div "x" at bounding box center [391, 309] width 13 height 14
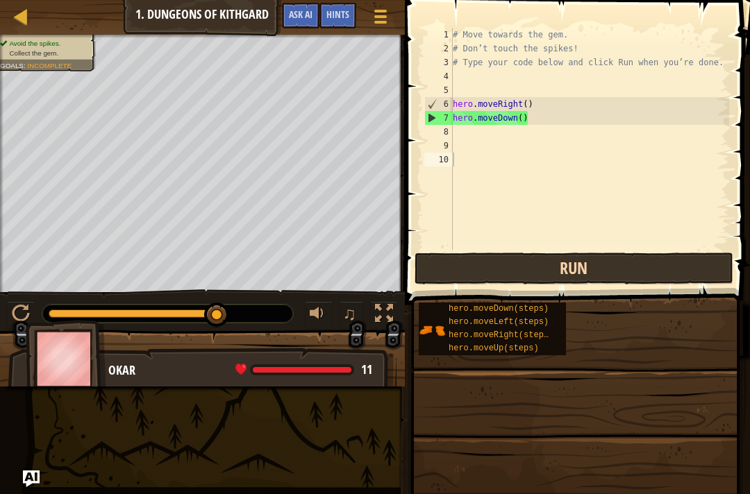
click at [606, 272] on button "Run" at bounding box center [574, 269] width 319 height 32
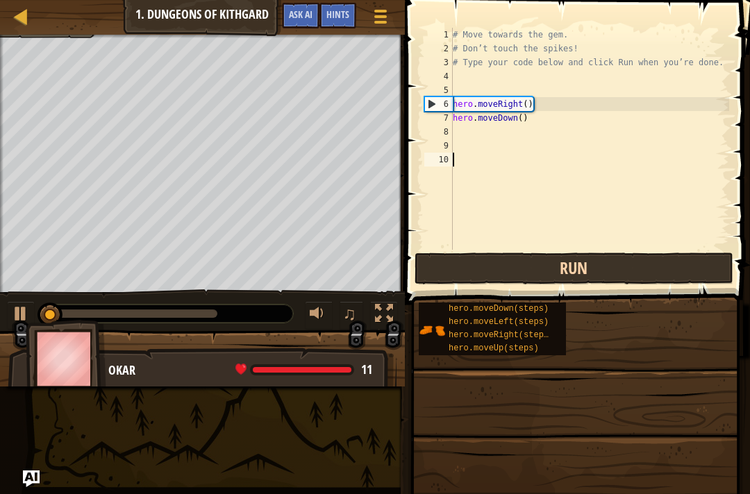
click at [606, 274] on button "Run" at bounding box center [574, 269] width 319 height 32
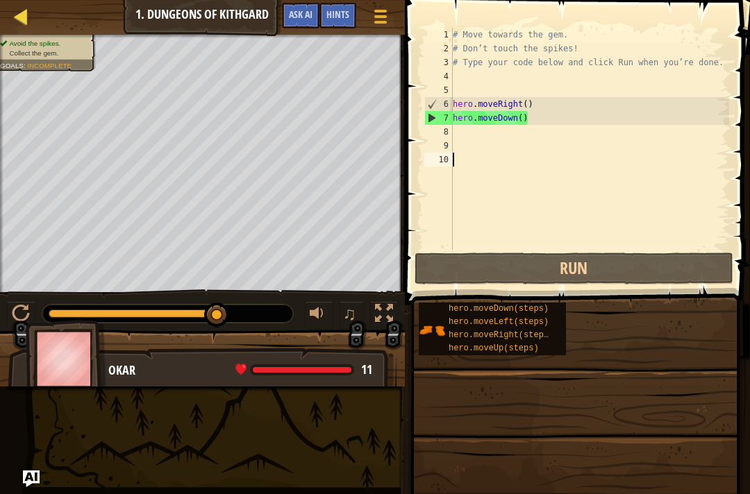
click at [31, 17] on link "Map" at bounding box center [31, 17] width 7 height 19
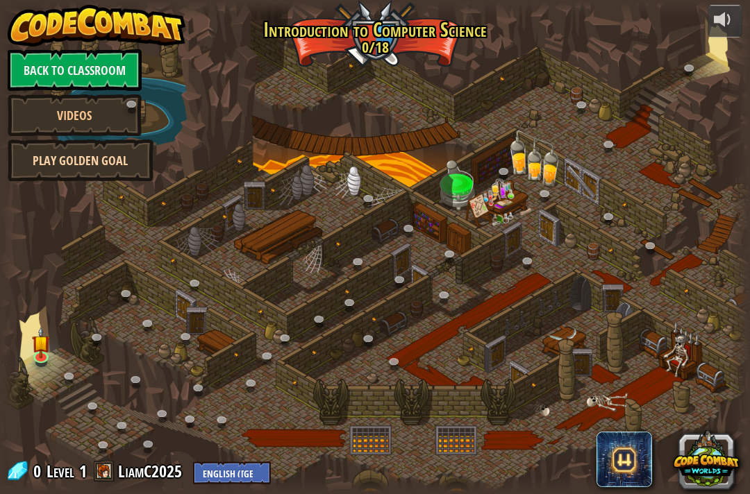
click at [118, 151] on link "Play Golden Goal" at bounding box center [81, 161] width 146 height 42
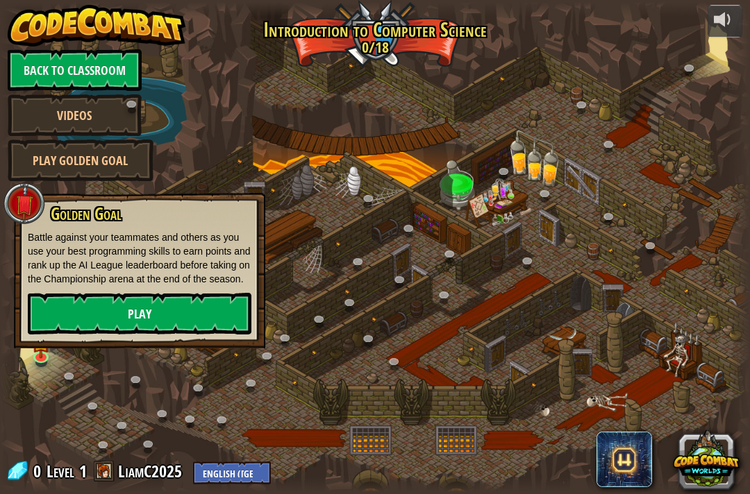
click at [160, 329] on link "Play" at bounding box center [140, 314] width 224 height 42
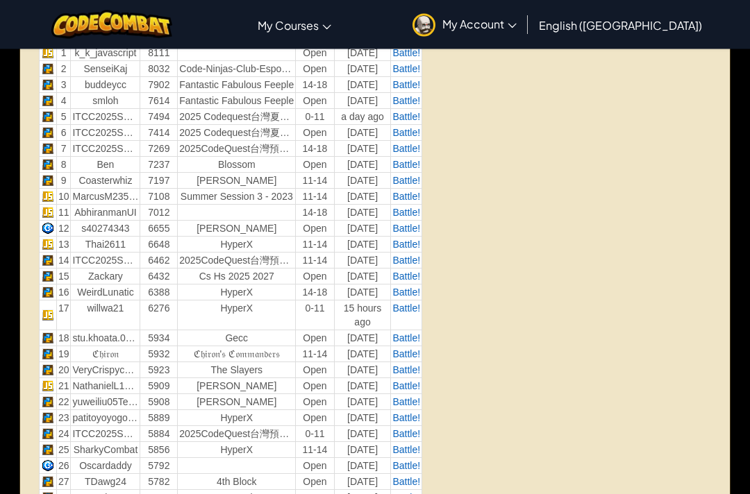
scroll to position [513, 0]
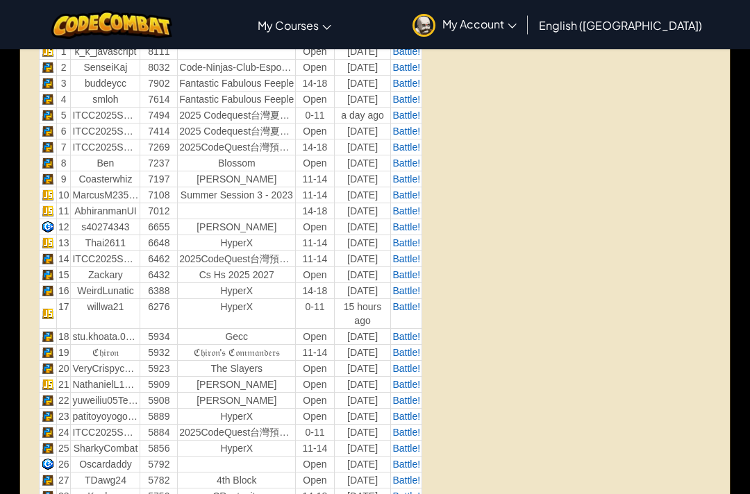
click at [404, 219] on td "Battle!" at bounding box center [406, 211] width 31 height 16
click at [404, 299] on td "Battle!" at bounding box center [406, 291] width 31 height 16
click at [402, 281] on span "Battle!" at bounding box center [406, 274] width 28 height 11
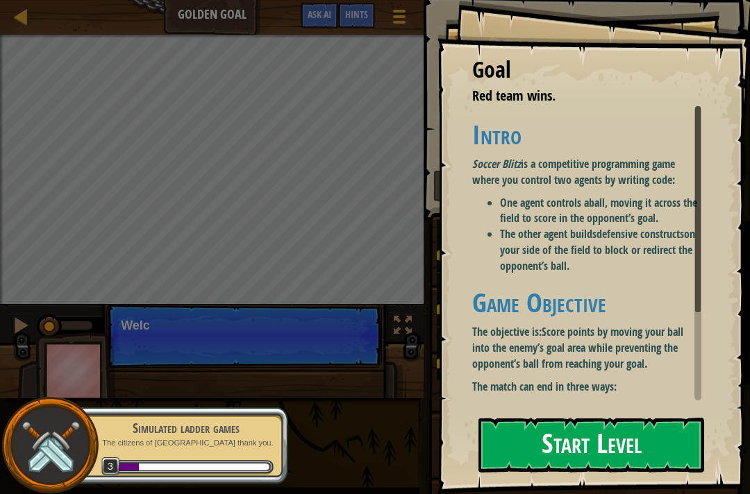
click at [650, 429] on button "Start Level" at bounding box center [592, 445] width 226 height 55
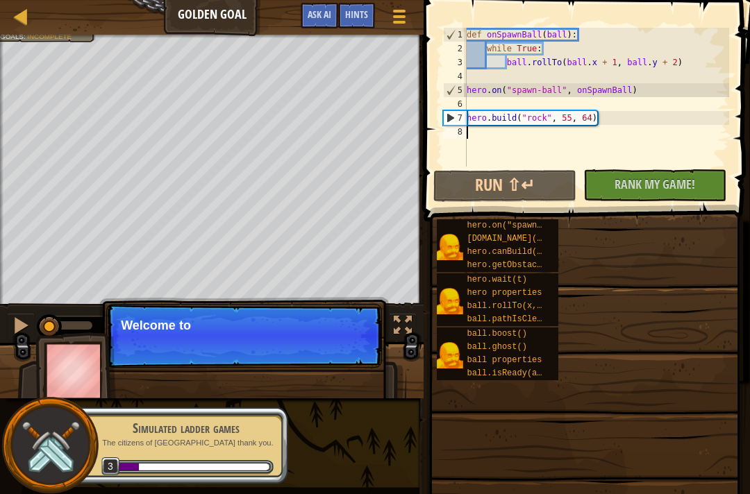
click at [645, 431] on span at bounding box center [584, 410] width 317 height 411
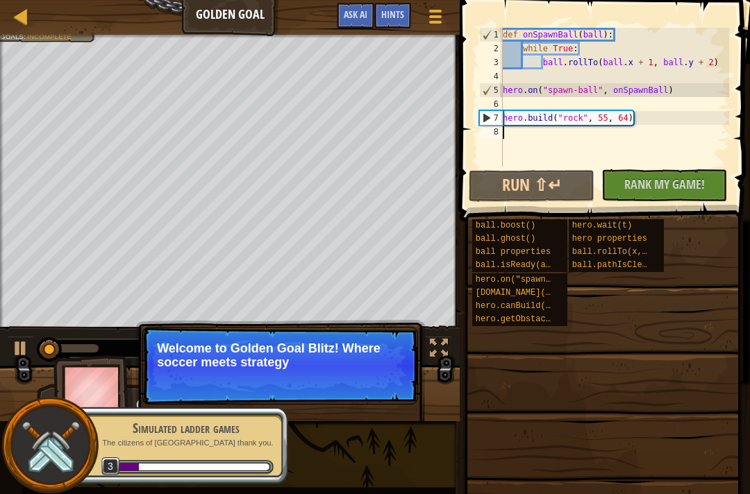
click at [645, 431] on span at bounding box center [603, 410] width 281 height 411
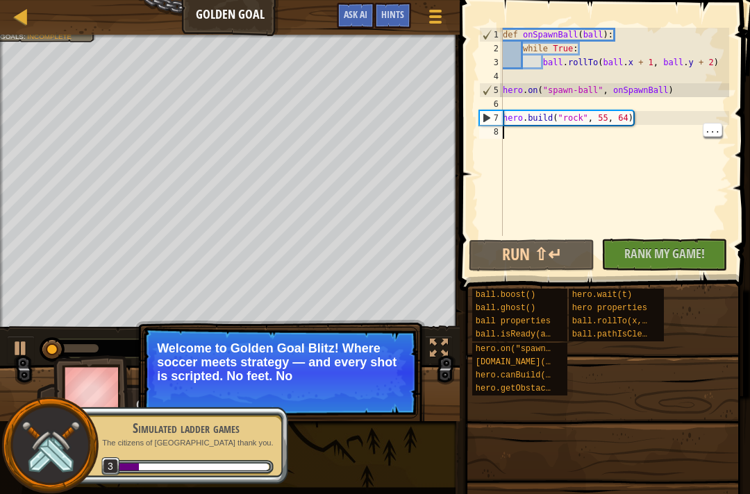
click at [549, 276] on span at bounding box center [603, 479] width 281 height 411
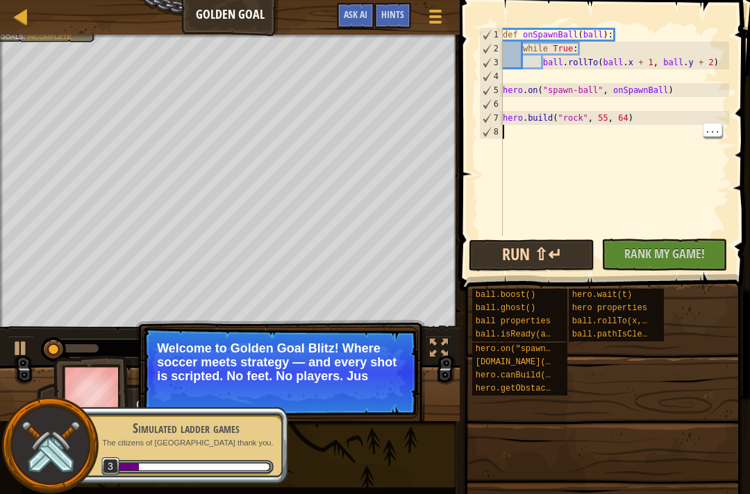
click at [530, 272] on button "Run ⇧↵" at bounding box center [532, 256] width 126 height 32
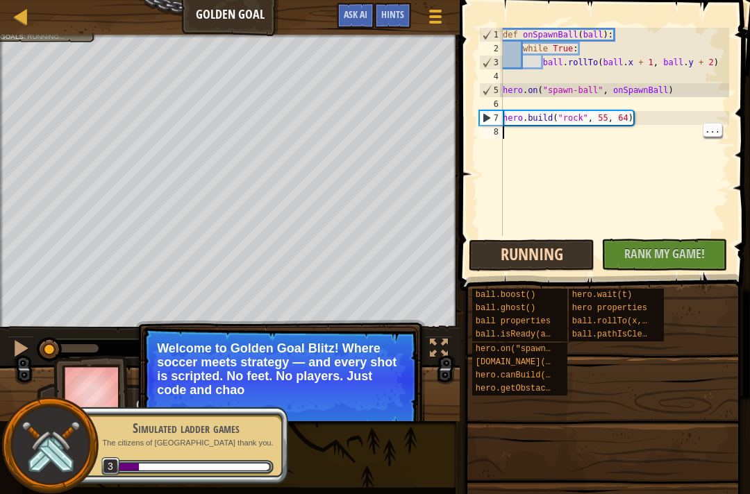
click at [547, 268] on button "Running" at bounding box center [532, 256] width 126 height 32
